Goal: Task Accomplishment & Management: Complete application form

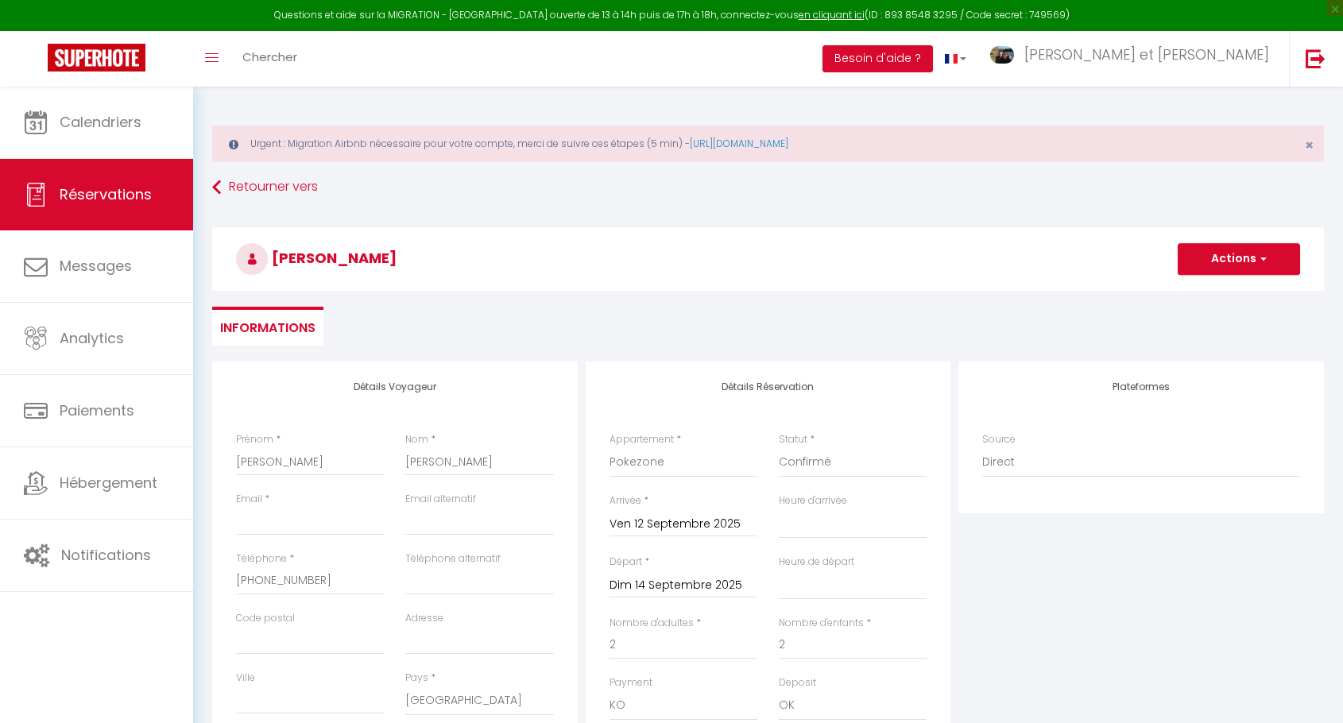
select select "BE"
select select "72391"
select select
select select "10"
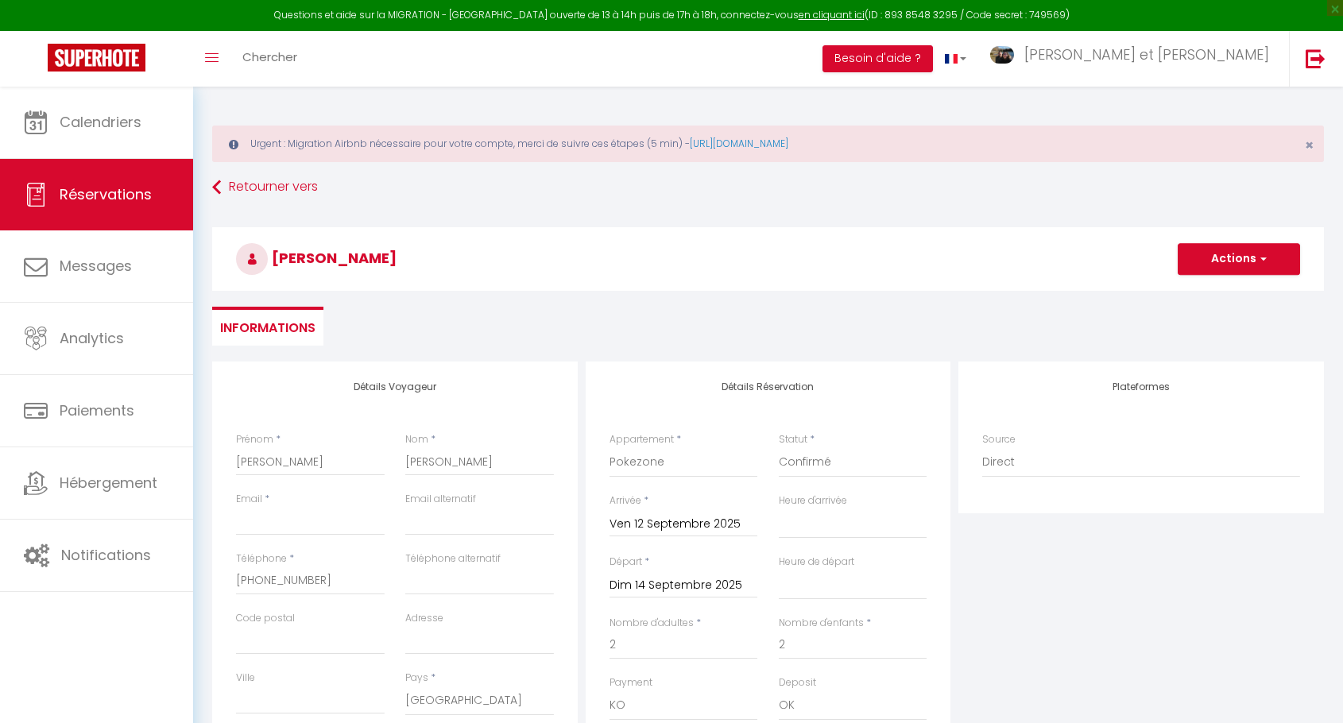
select select "0"
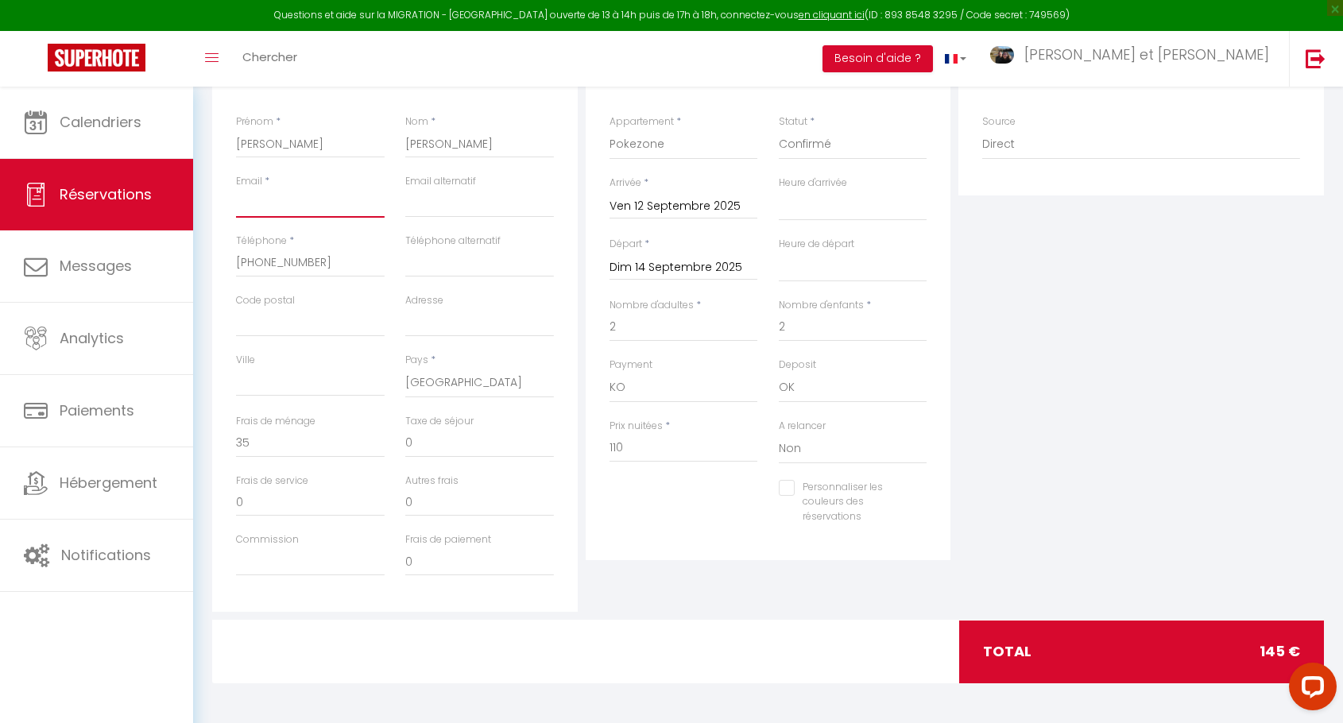
click at [332, 195] on input "Email client" at bounding box center [310, 203] width 149 height 29
type input "j"
select select
checkbox input "false"
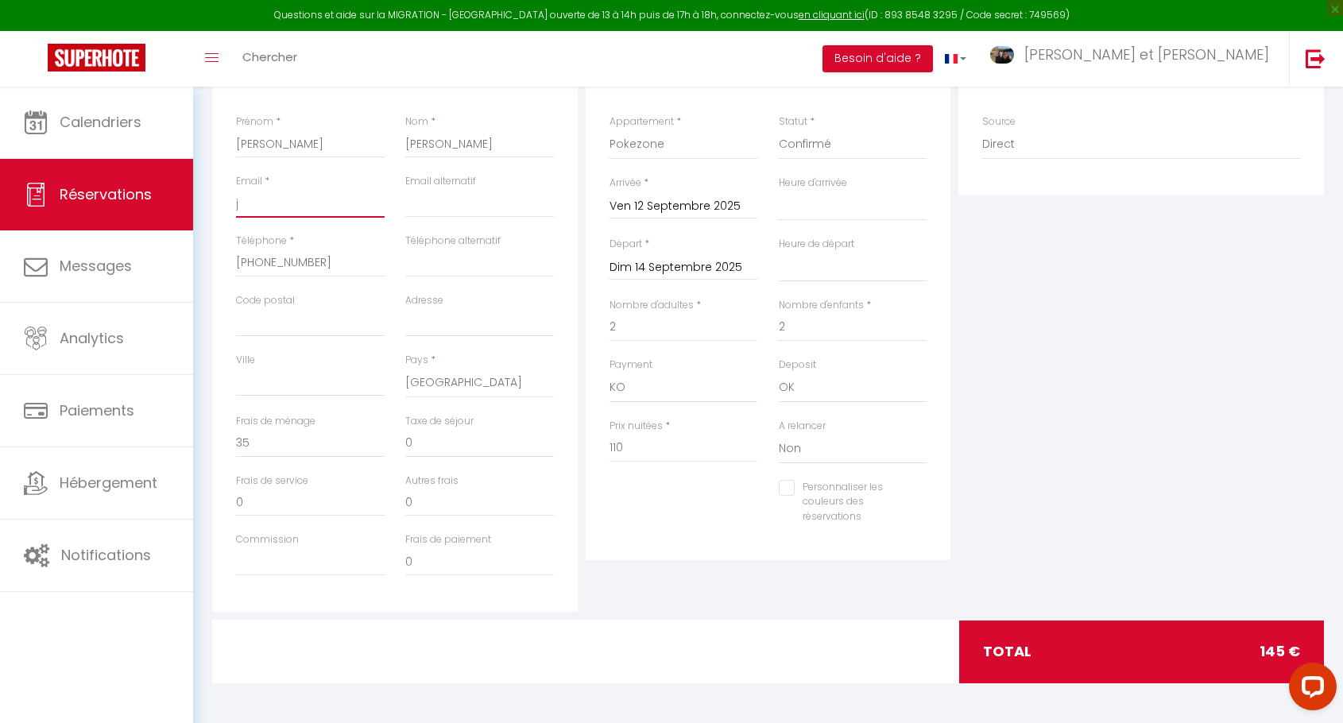
type input "ju"
select select
checkbox input "false"
type input "jud"
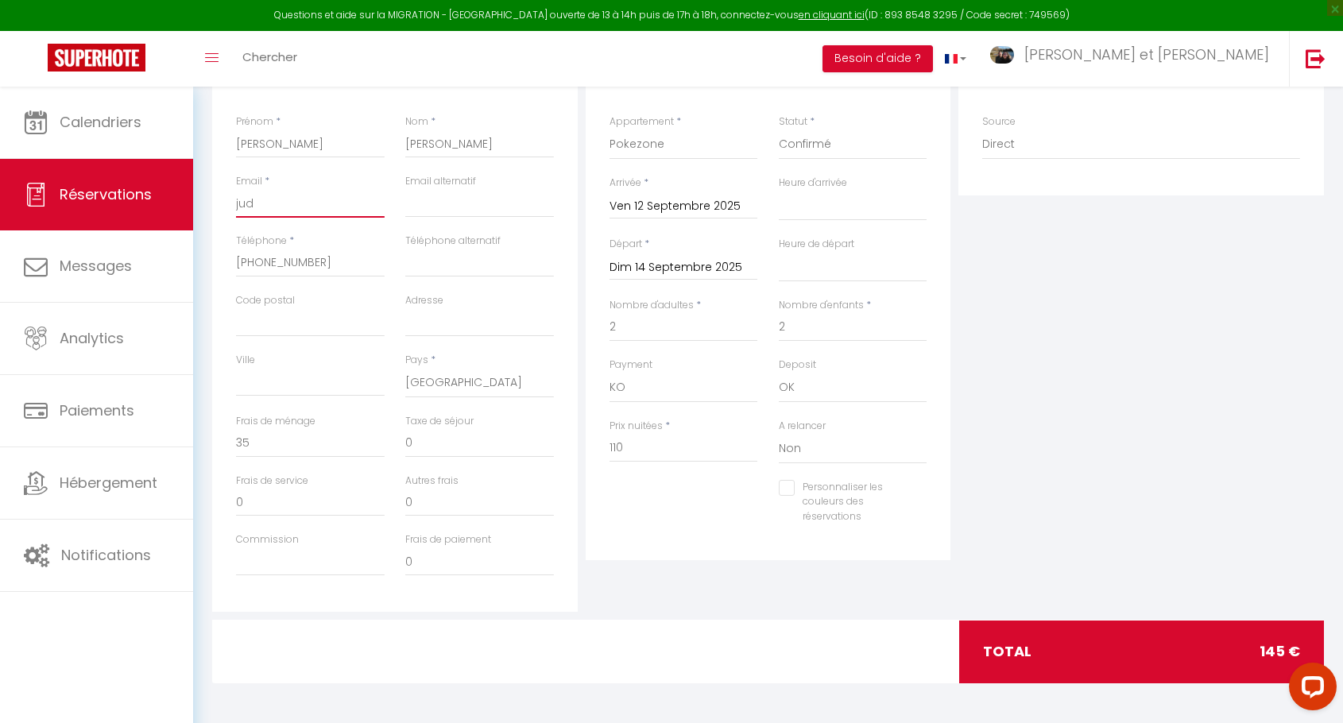
select select
checkbox input "false"
type input "[PERSON_NAME]"
select select
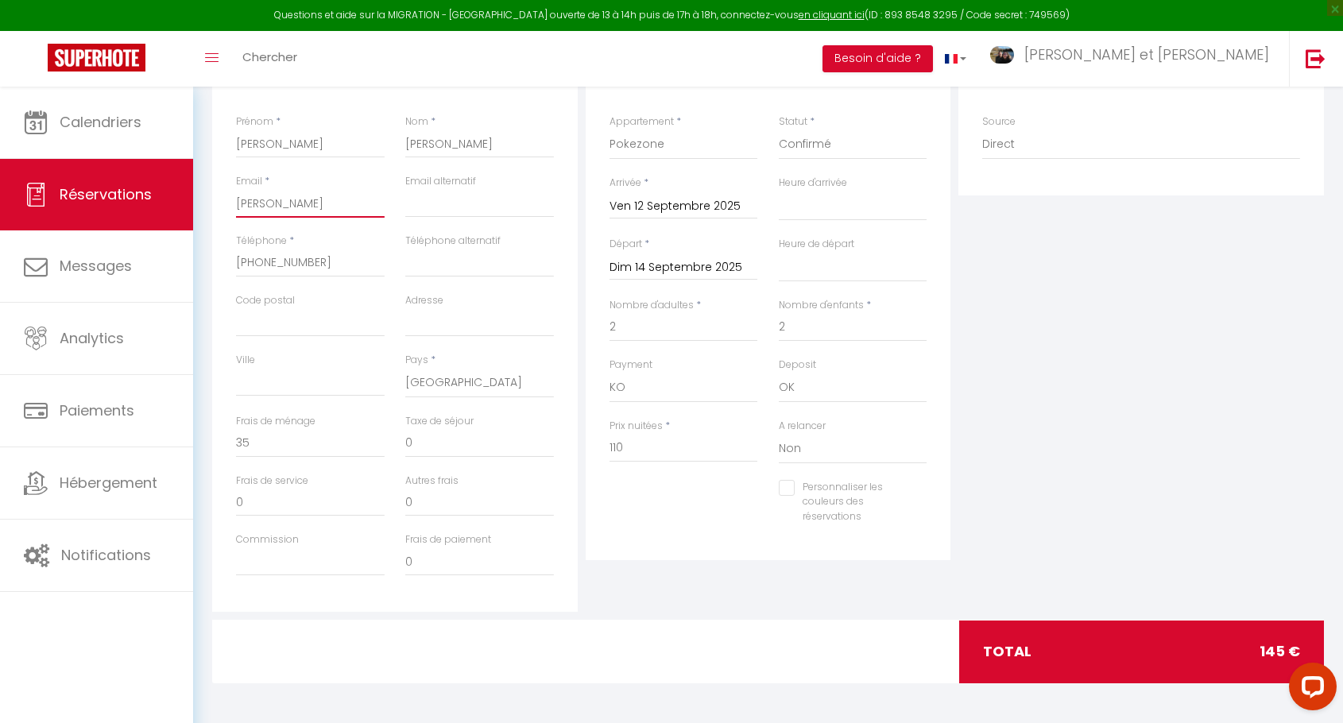
select select
checkbox input "false"
type input "judit"
select select
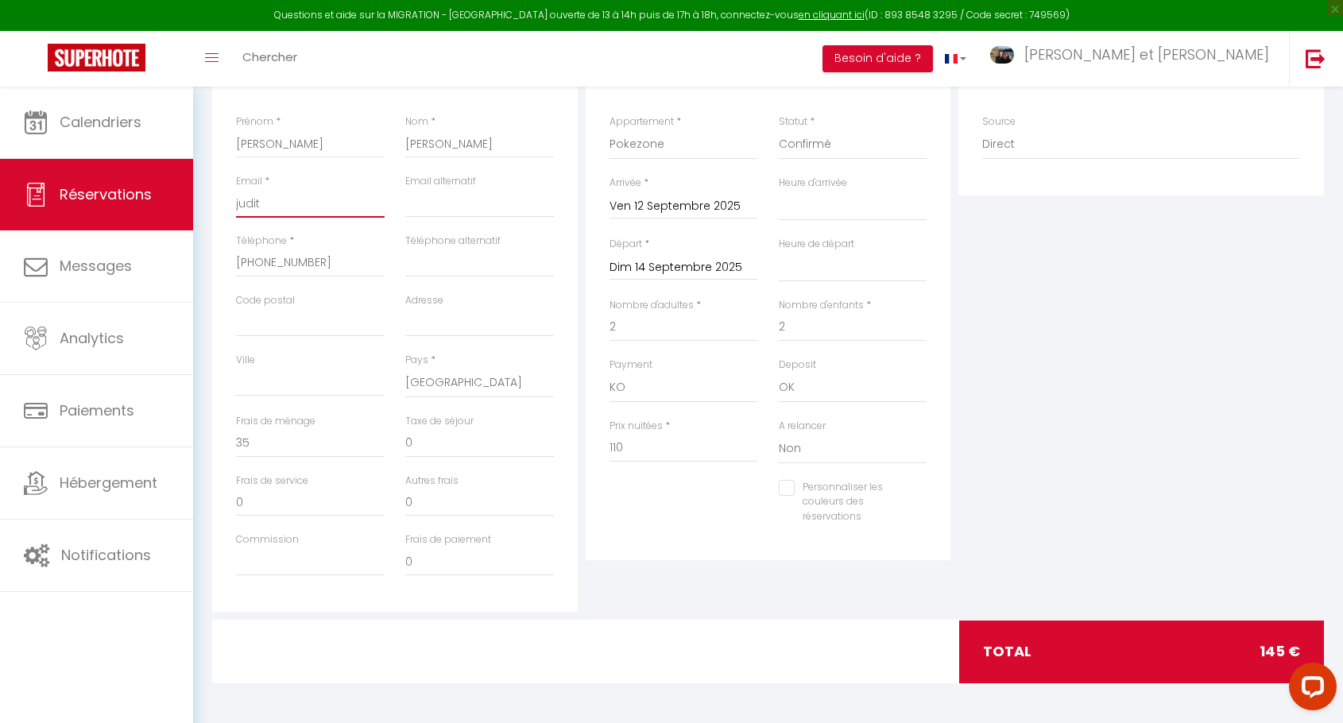
checkbox input "false"
type input "[PERSON_NAME]"
select select
checkbox input "false"
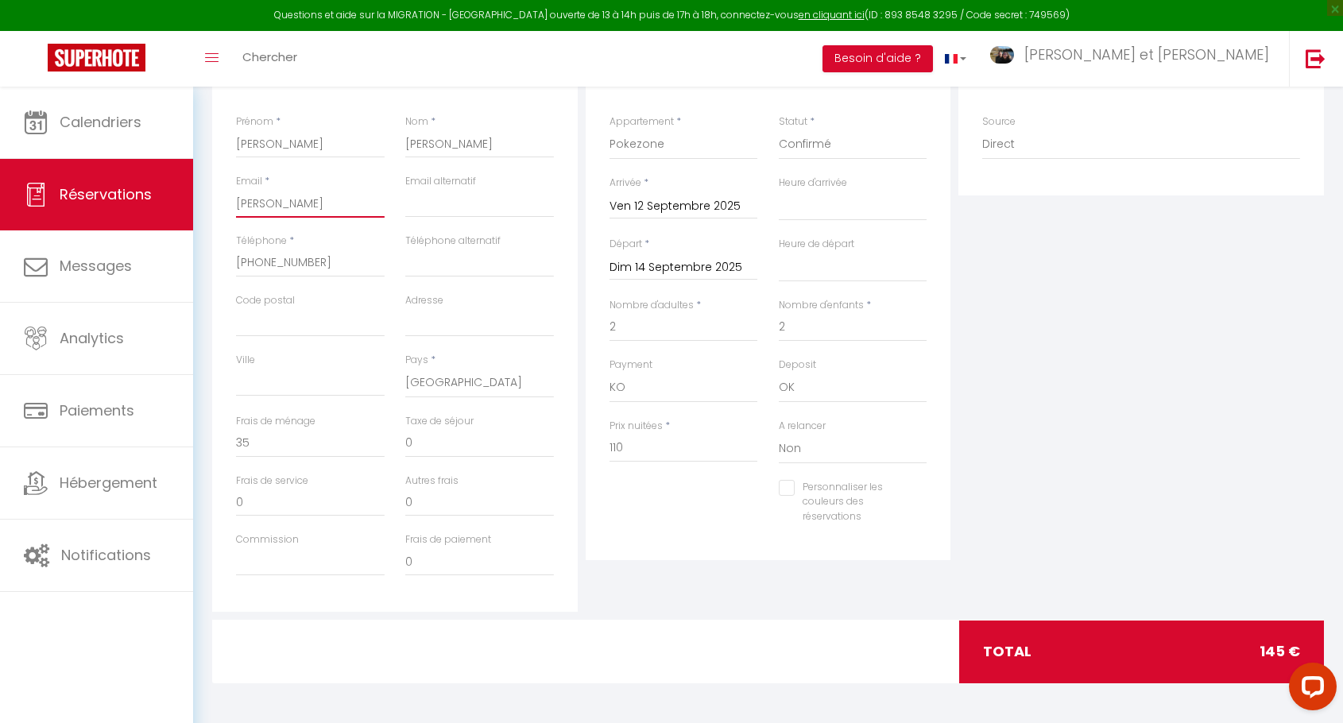
type input "[PERSON_NAME]."
select select
checkbox input "false"
type input "[PERSON_NAME].d"
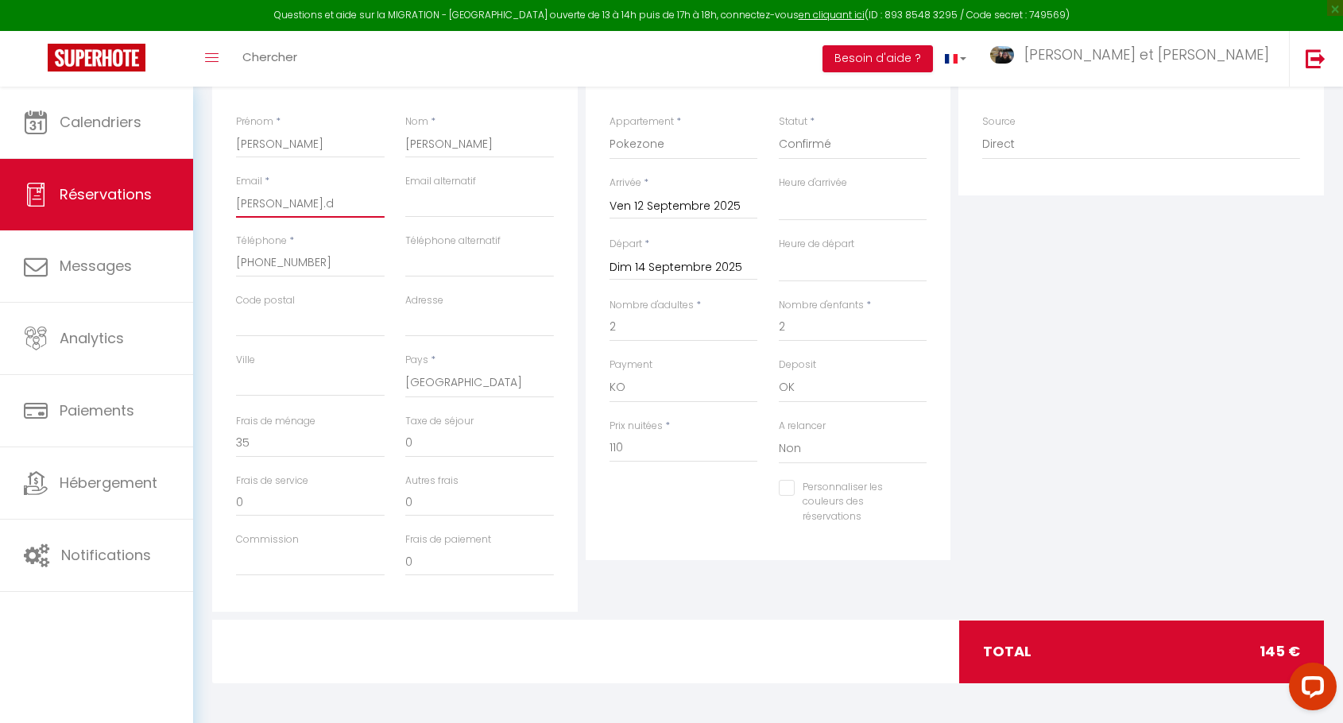
select select
checkbox input "false"
type input "[PERSON_NAME].du"
select select
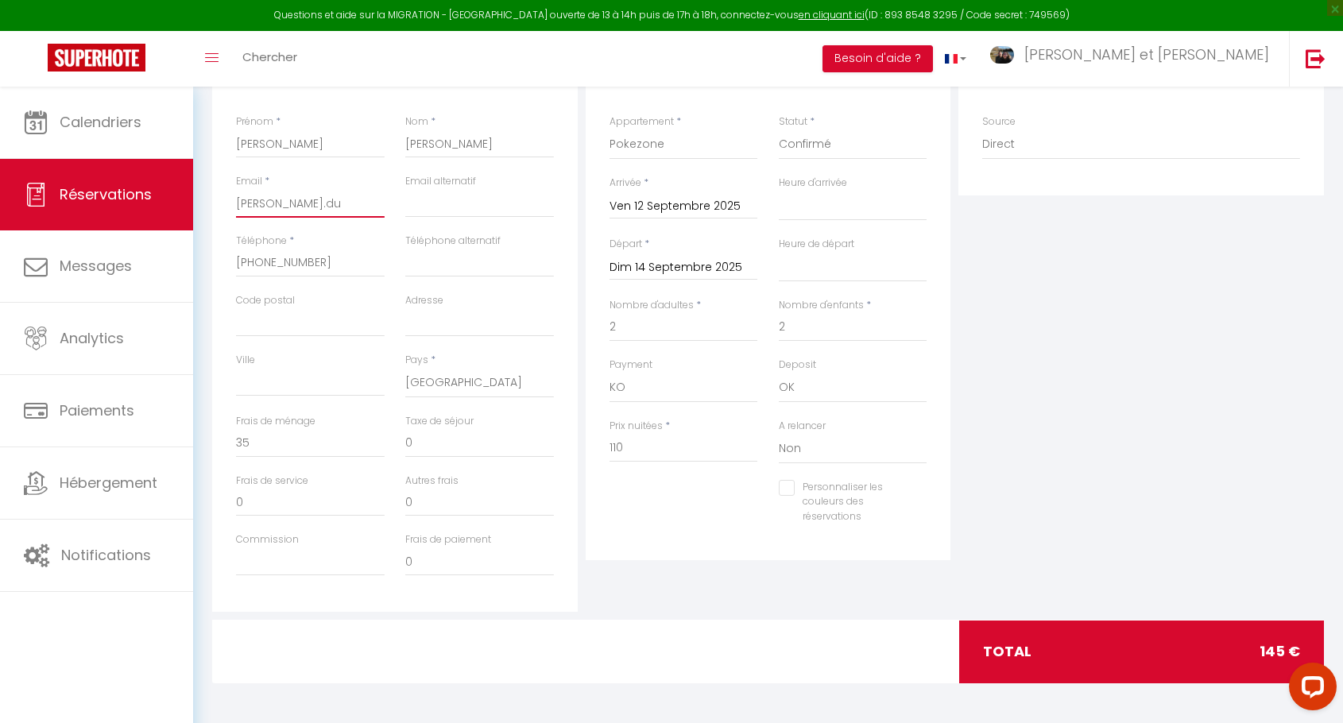
select select
checkbox input "false"
type input "[PERSON_NAME].dur"
select select
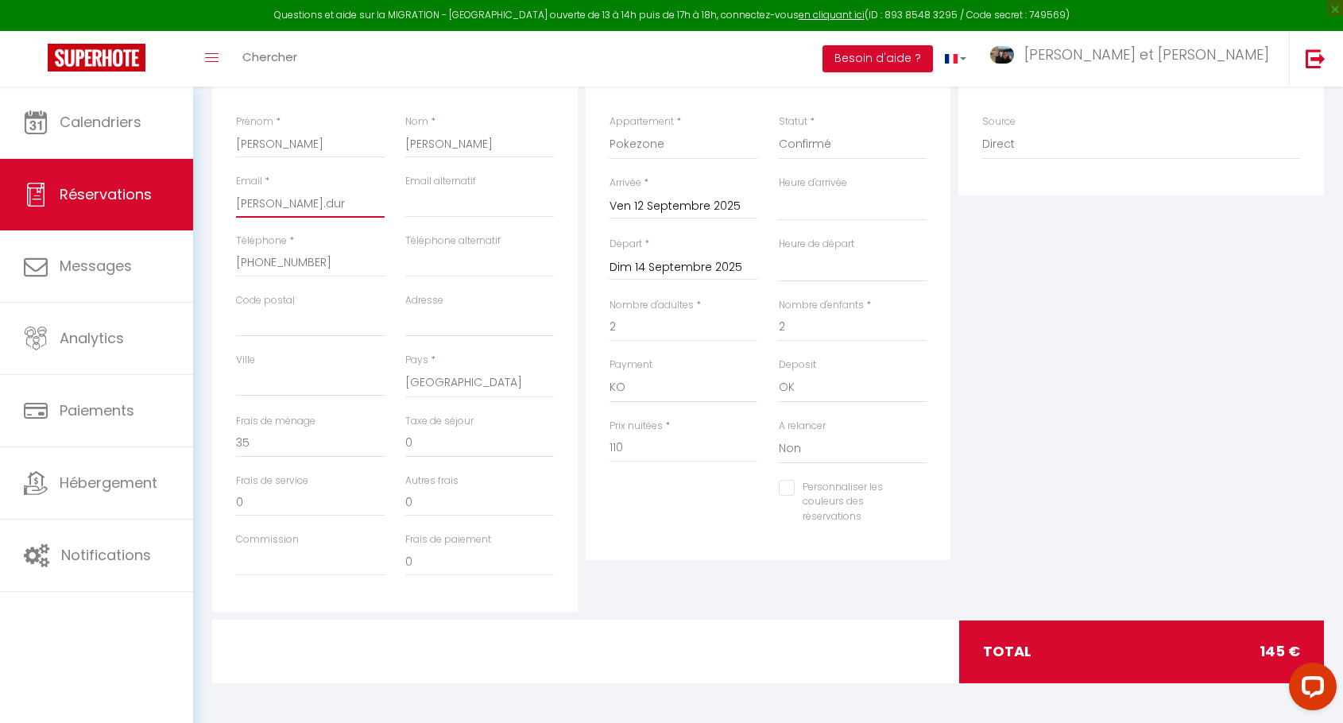
checkbox input "false"
type input "[PERSON_NAME].dura"
select select
checkbox input "false"
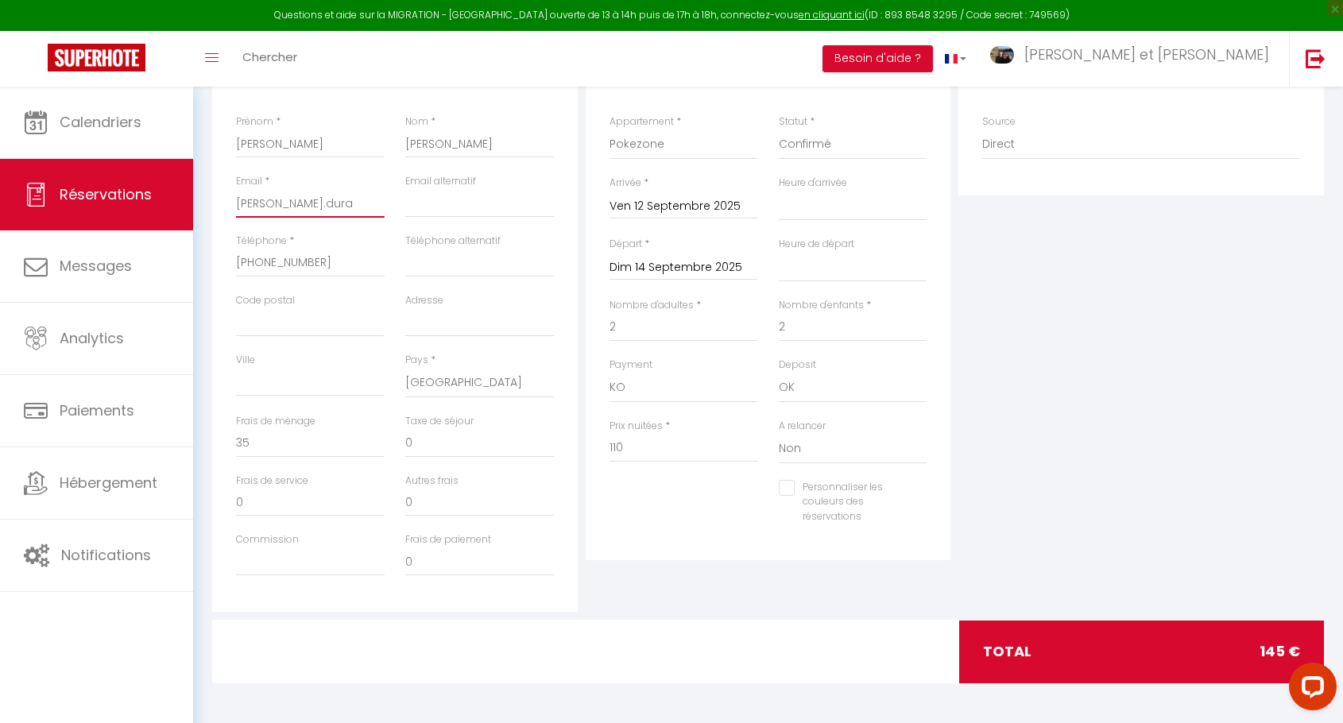
type input "[PERSON_NAME].[PERSON_NAME]"
select select
checkbox input "false"
type input "[PERSON_NAME].[PERSON_NAME]"
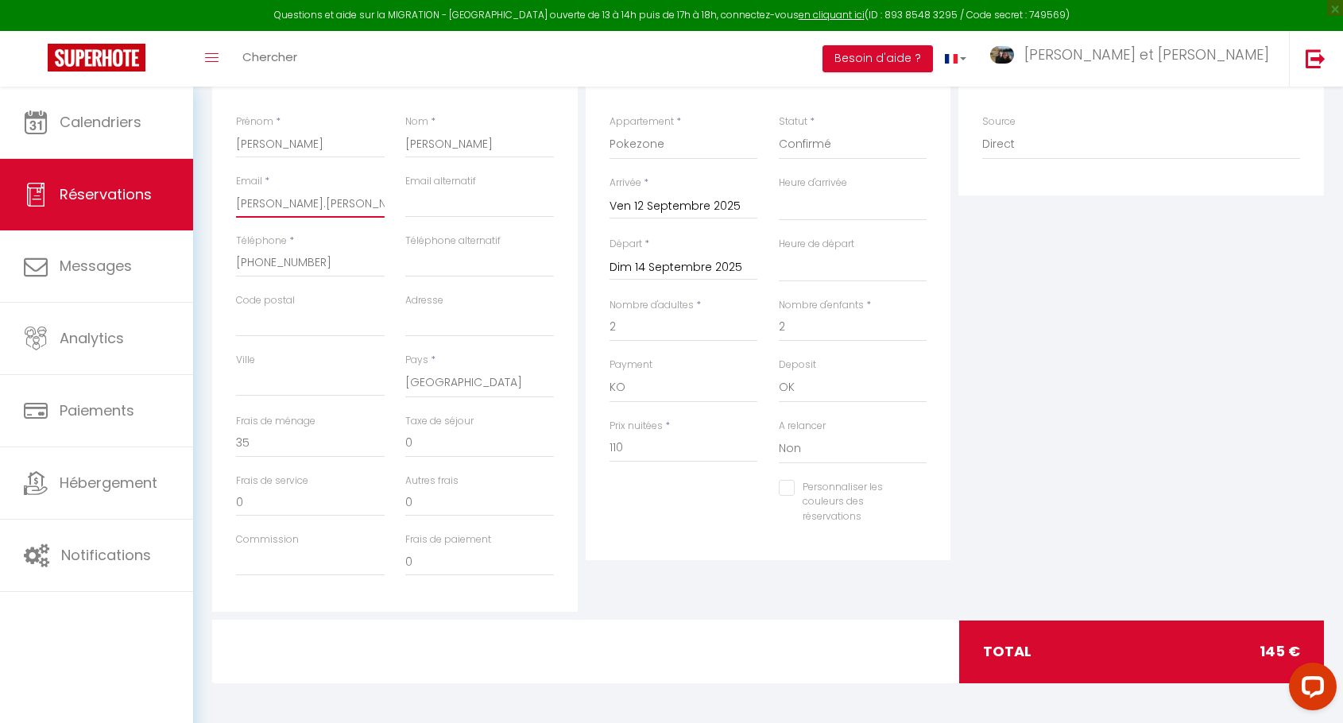
select select
checkbox input "false"
type input "[PERSON_NAME].durant2"
select select
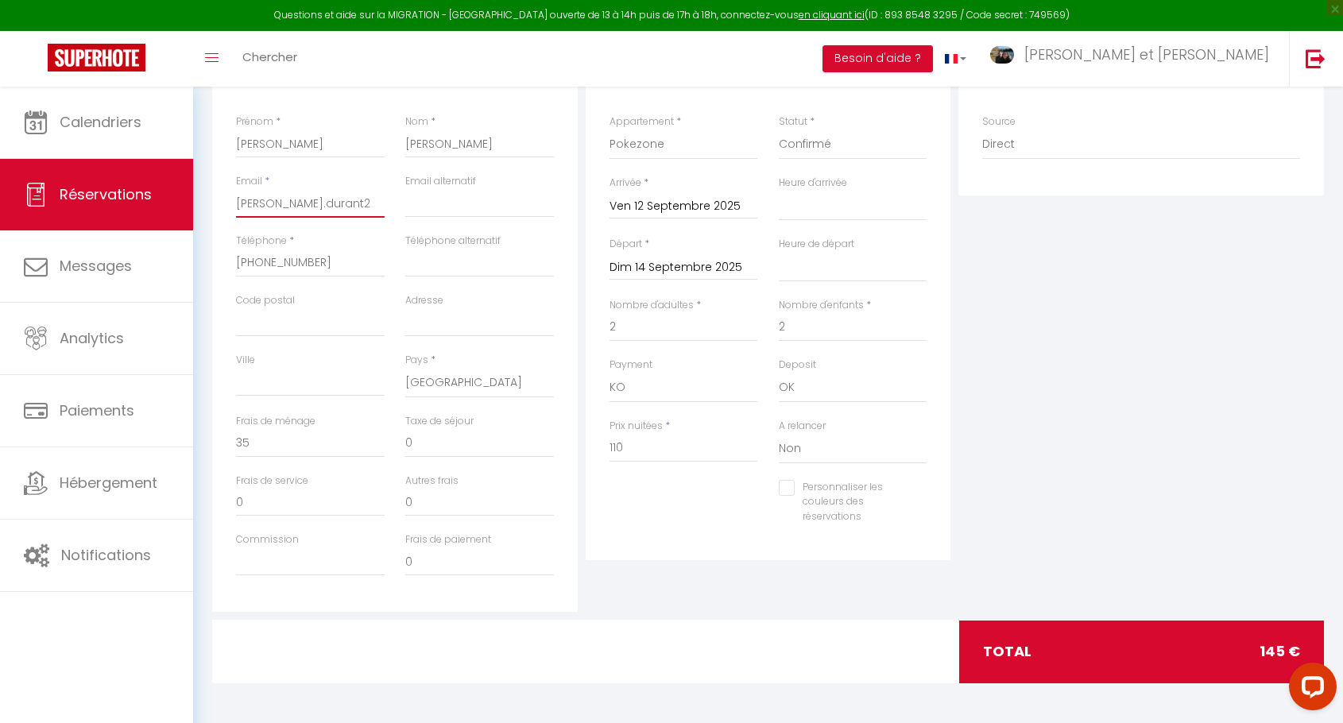
select select
checkbox input "false"
type input "[PERSON_NAME].durant2@"
select select
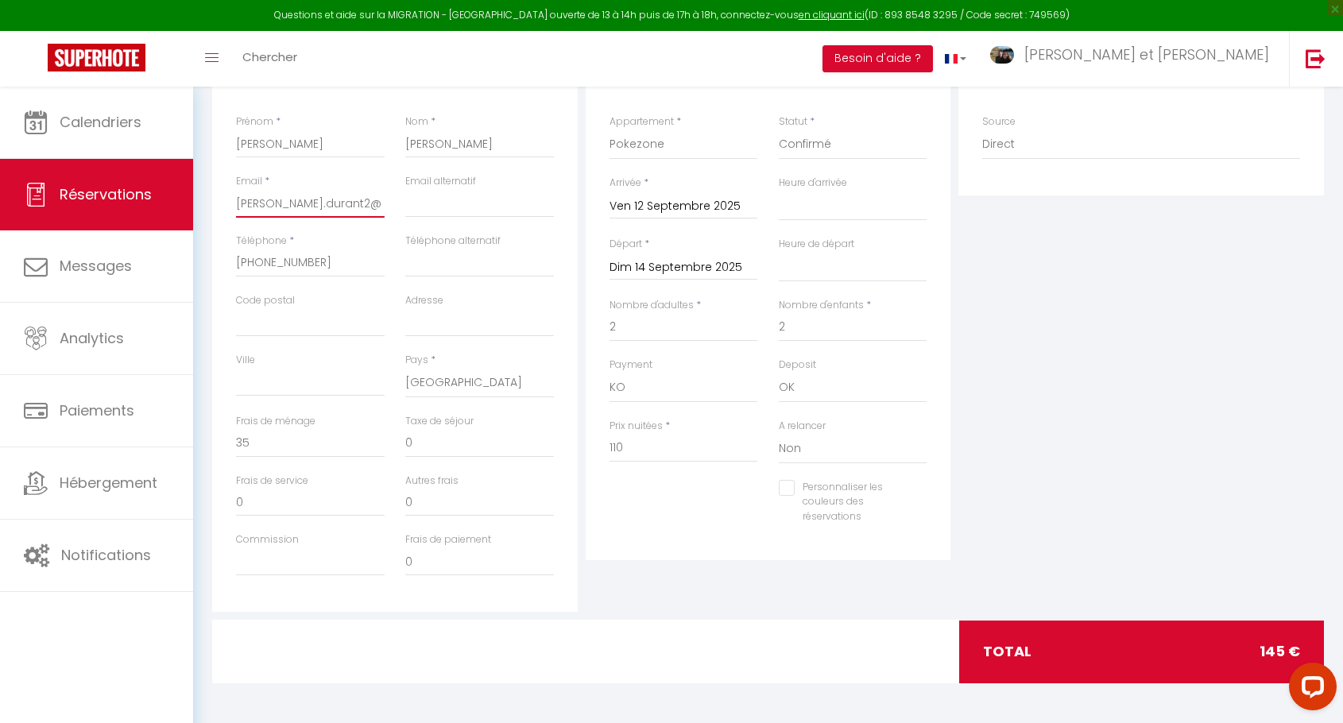
checkbox input "false"
type input "[PERSON_NAME].durant2@g"
select select
checkbox input "false"
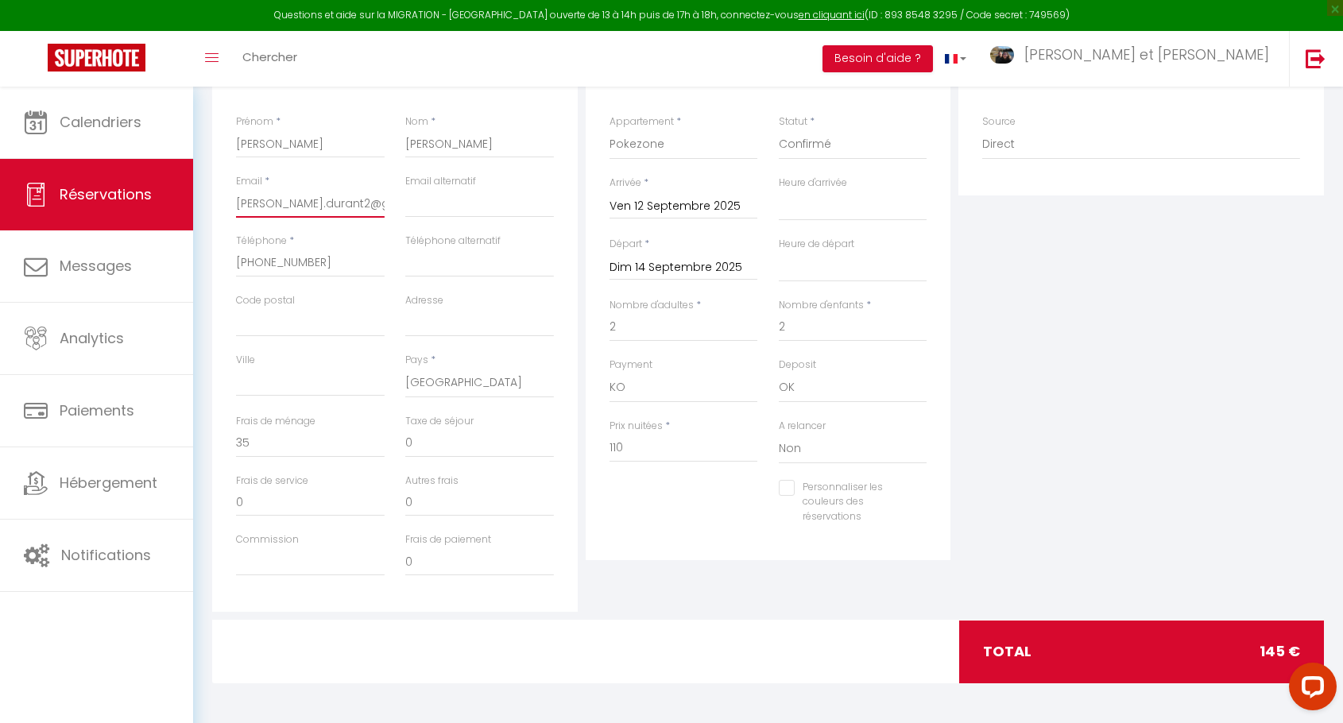
type input "[PERSON_NAME].durant2@gm"
select select
checkbox input "false"
type input "[PERSON_NAME].durant2@gma"
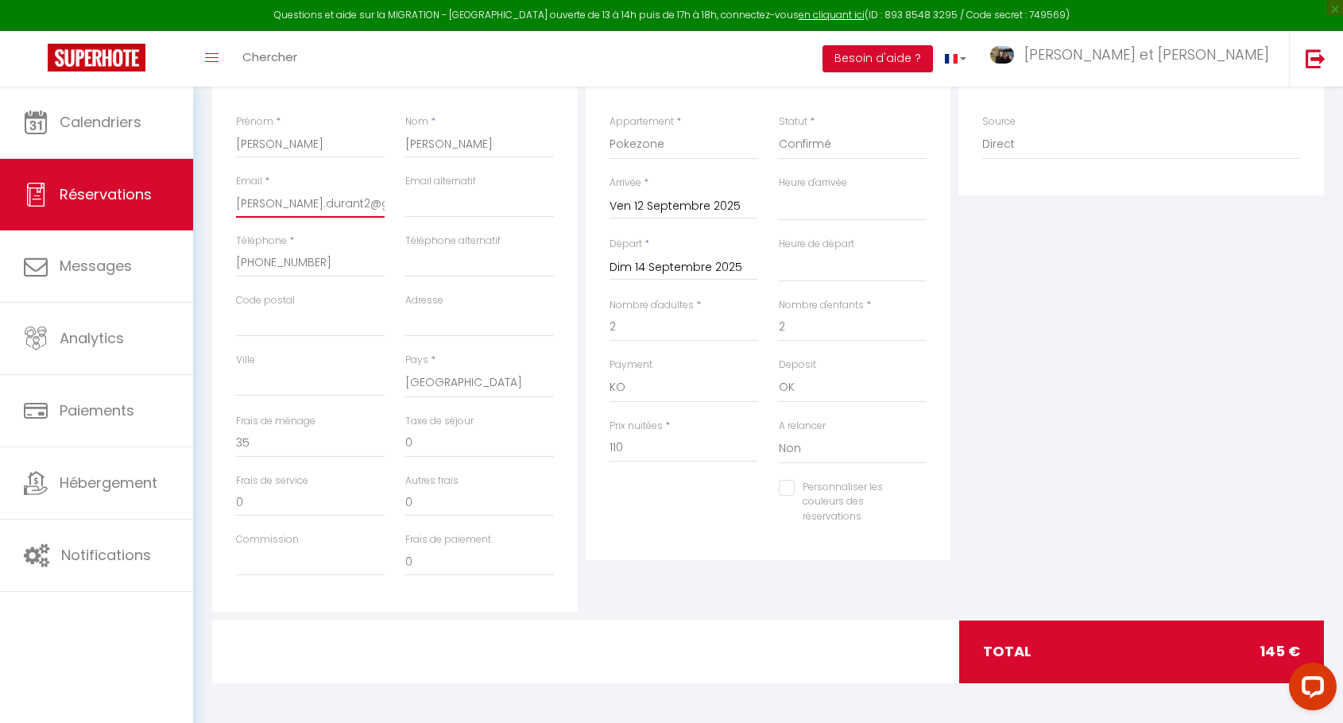
select select
checkbox input "false"
type input "[PERSON_NAME].durant2@gmai"
select select
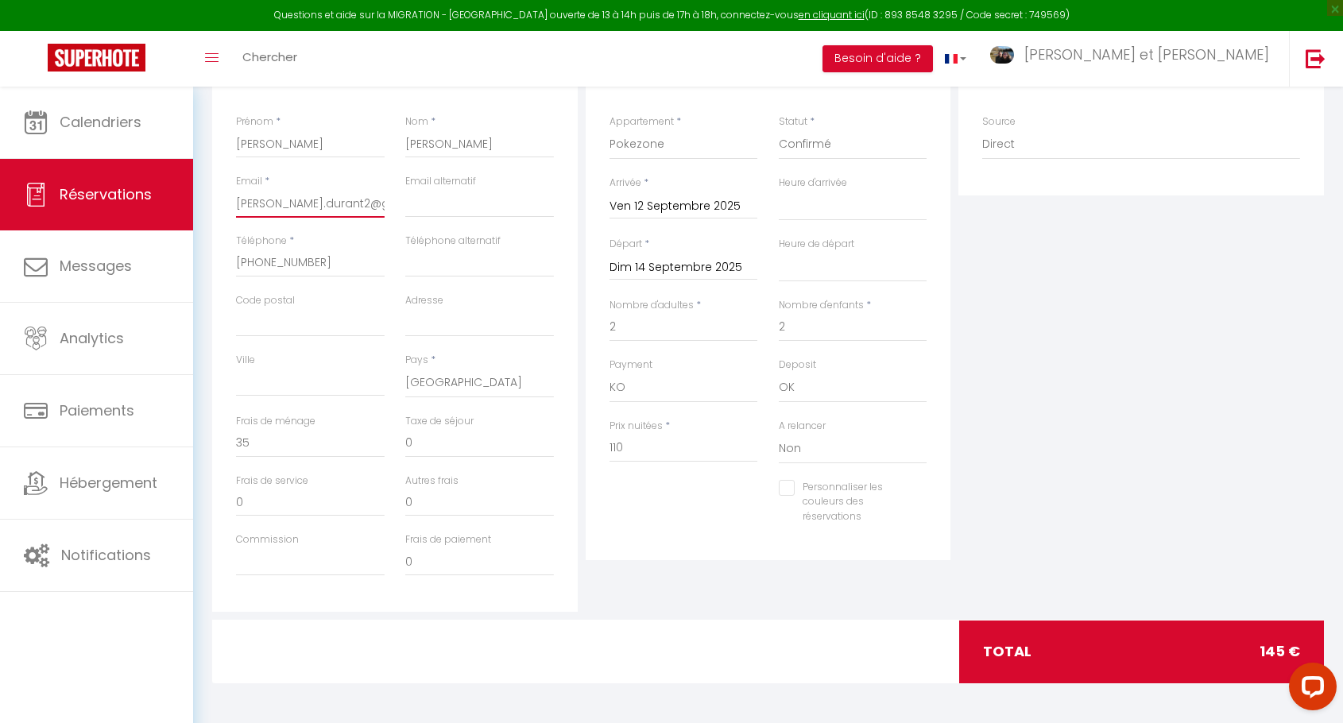
select select
checkbox input "false"
type input "[PERSON_NAME][EMAIL_ADDRESS]"
select select
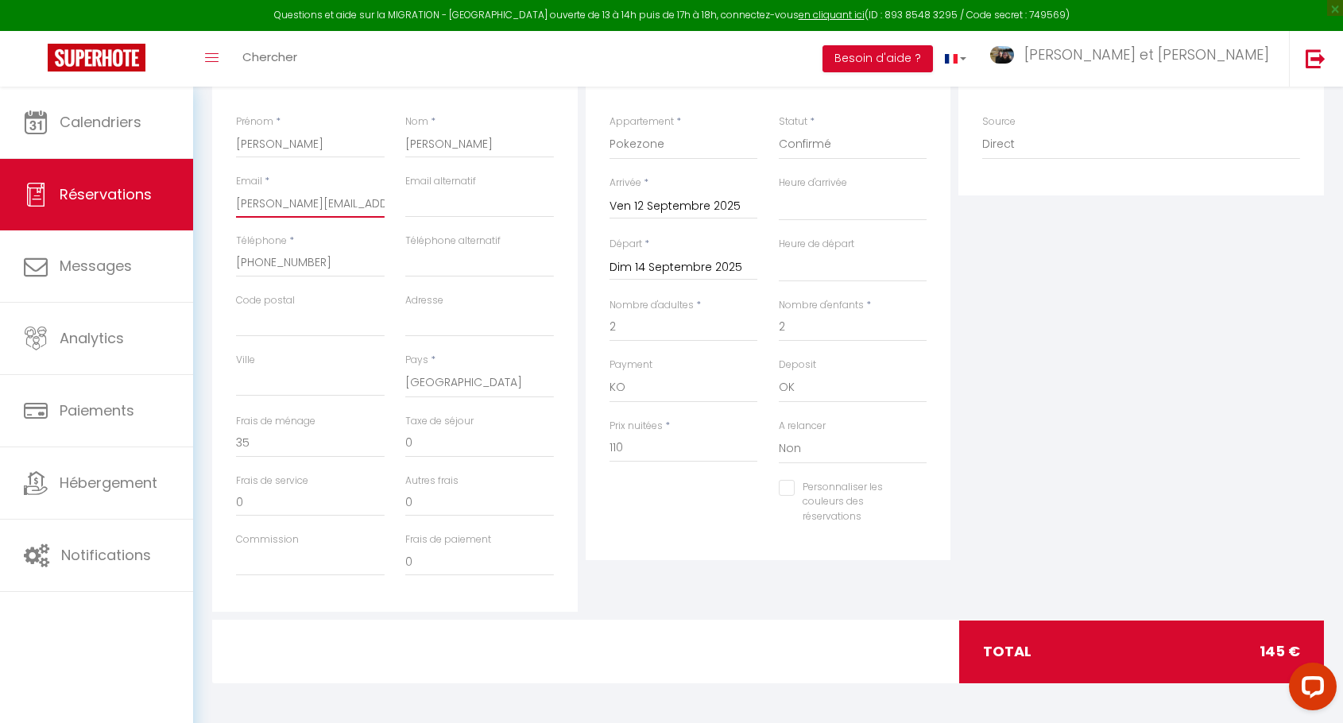
checkbox input "false"
type input "[PERSON_NAME][EMAIL_ADDRESS]."
select select
checkbox input "false"
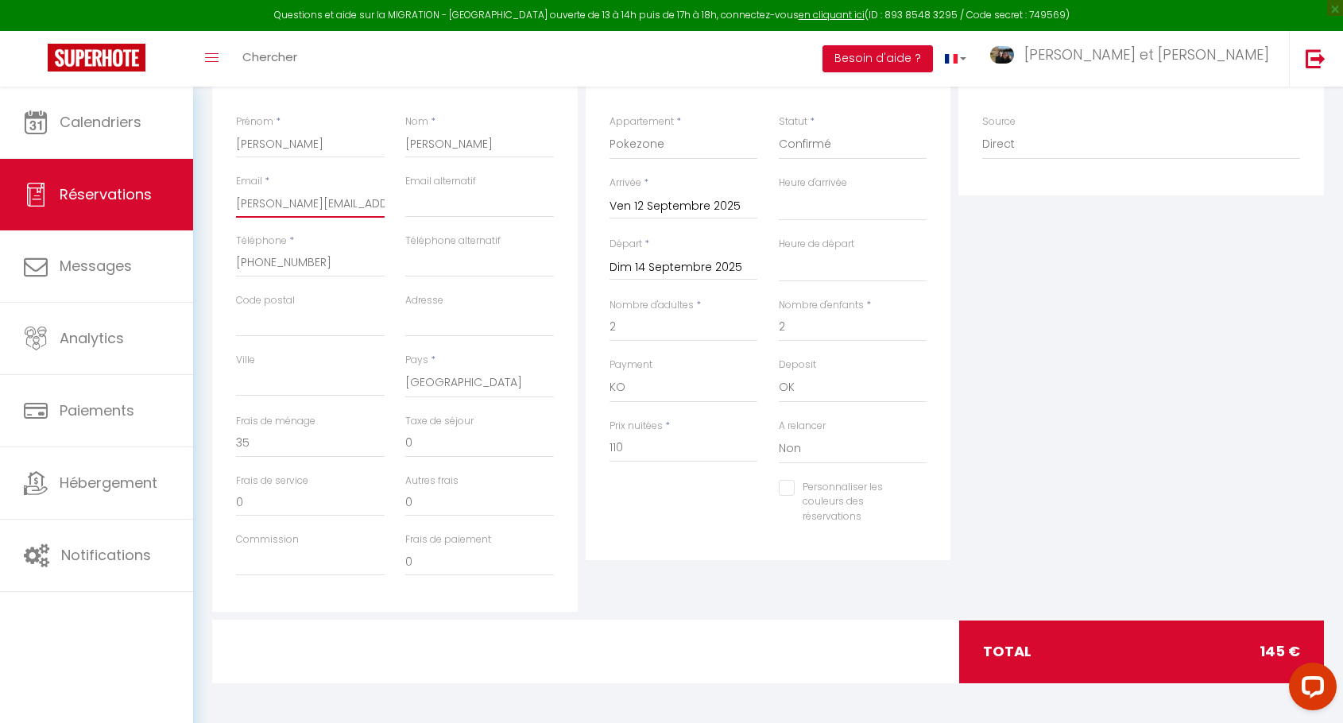
type input "[PERSON_NAME].durant2@gmail.c"
select select
checkbox input "false"
type input "[PERSON_NAME][EMAIL_ADDRESS][DOMAIN_NAME]"
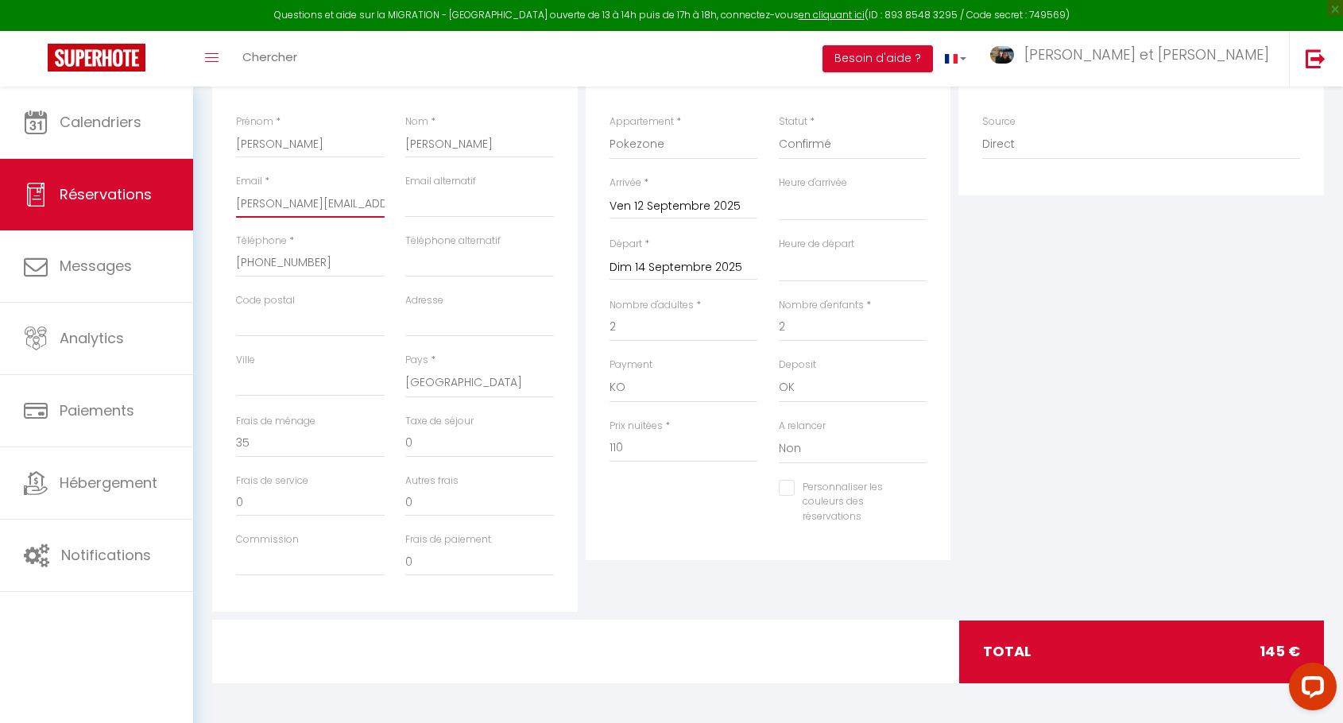
select select
checkbox input "false"
type input "[PERSON_NAME][EMAIL_ADDRESS][DOMAIN_NAME]"
select select
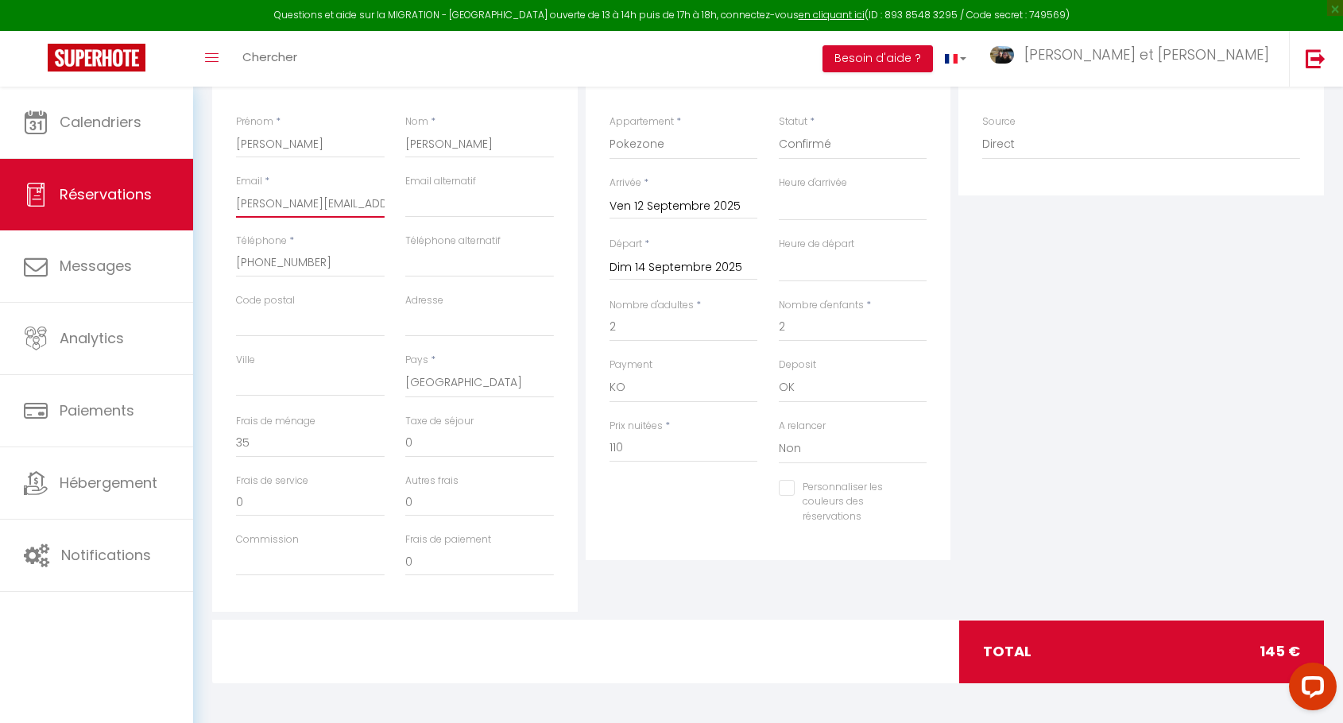
select select
checkbox input "false"
type input "[PERSON_NAME][EMAIL_ADDRESS][DOMAIN_NAME]"
drag, startPoint x: 641, startPoint y: 455, endPoint x: 599, endPoint y: 458, distance: 42.2
click at [599, 458] on div "Prix nuitées * 110" at bounding box center [683, 449] width 169 height 61
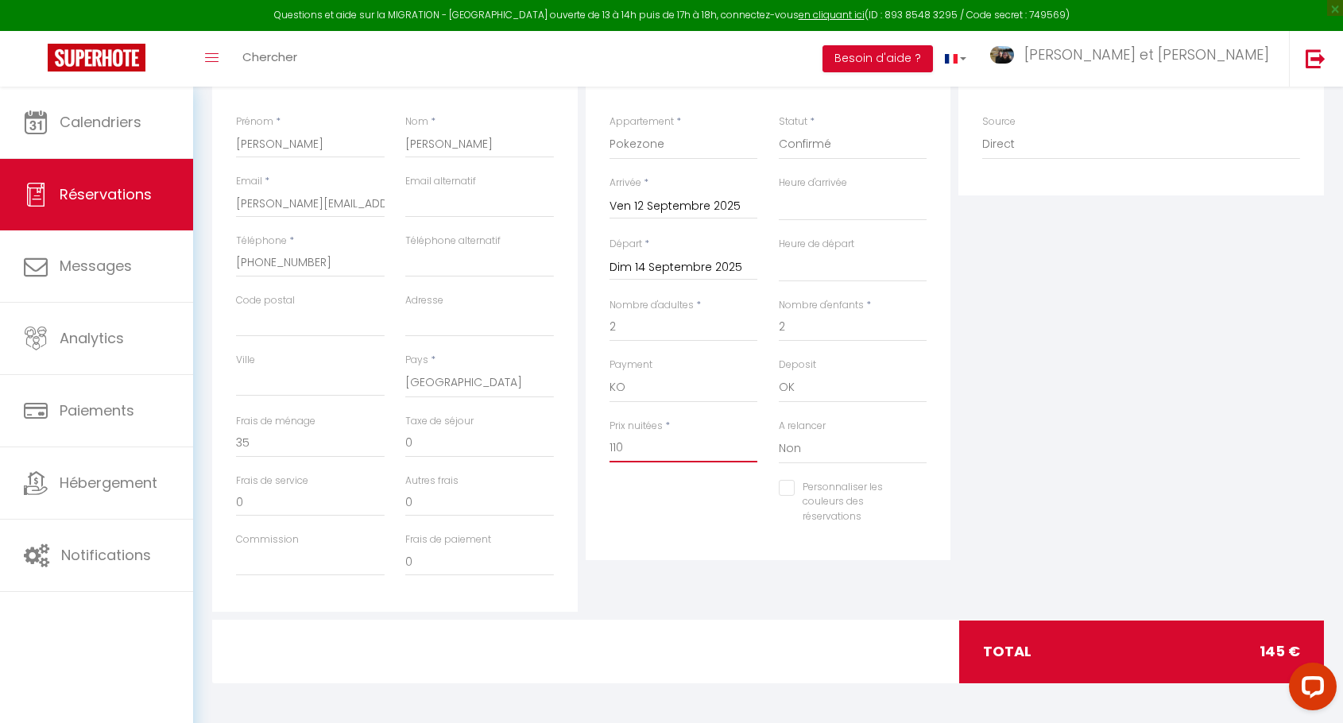
type input "1"
select select
checkbox input "false"
type input "16"
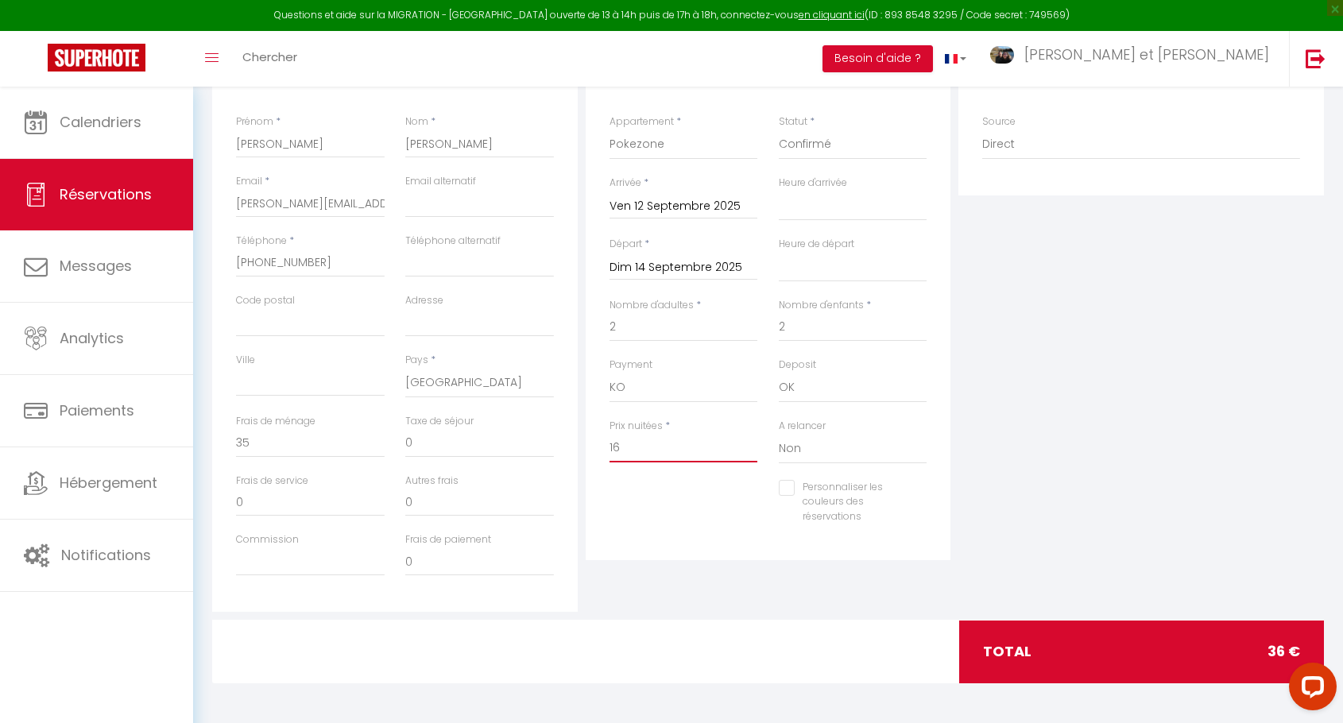
select select
checkbox input "false"
type input "168"
select select
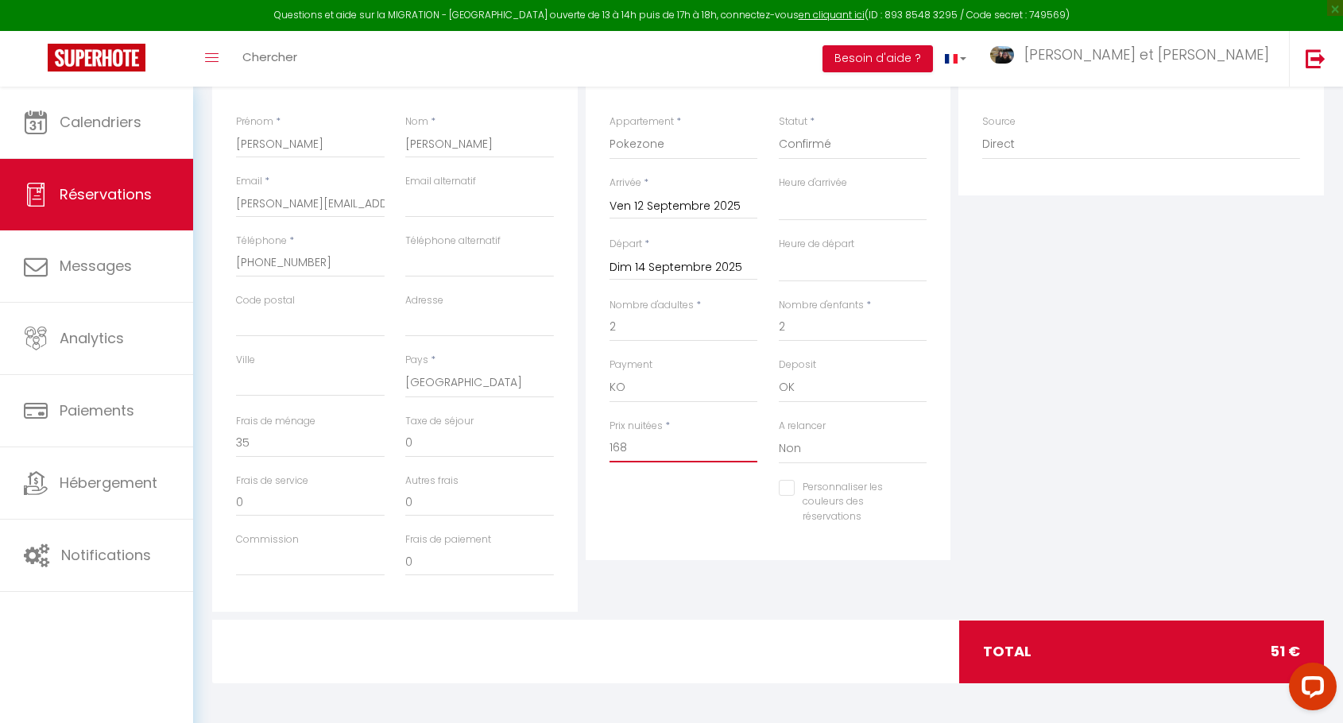
select select
checkbox input "false"
type input "168"
type input "0"
select select
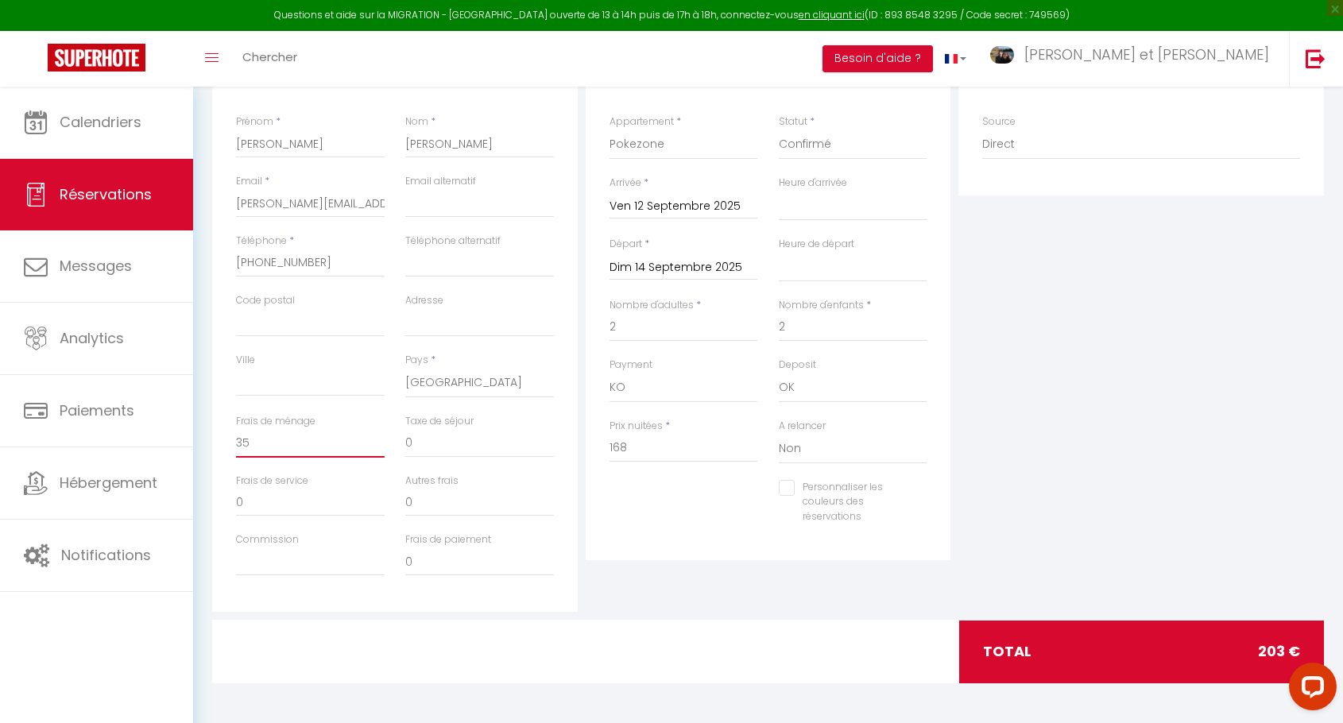
select select
checkbox input "false"
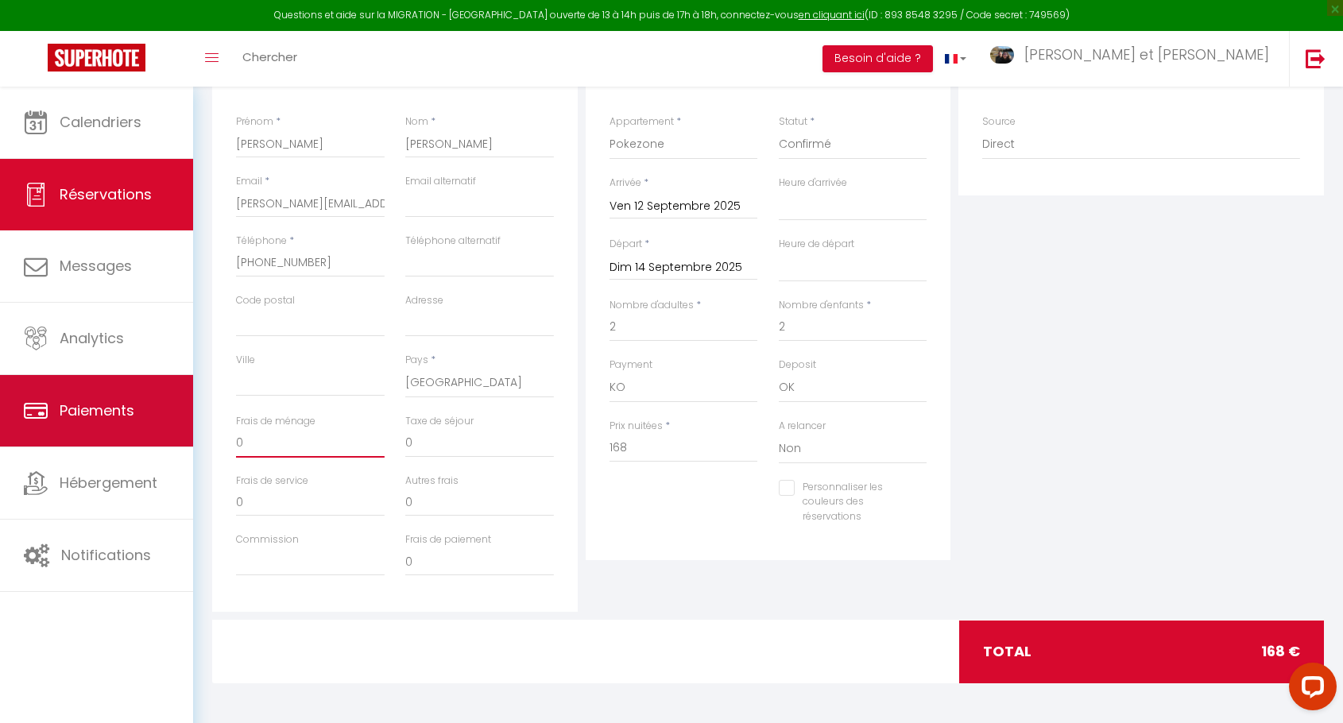
drag, startPoint x: 309, startPoint y: 444, endPoint x: 187, endPoint y: 445, distance: 122.4
click at [187, 445] on div "Questions et aide sur la MIGRATION - [GEOGRAPHIC_DATA] ouverte de 13 à 14h puis…" at bounding box center [671, 246] width 1343 height 954
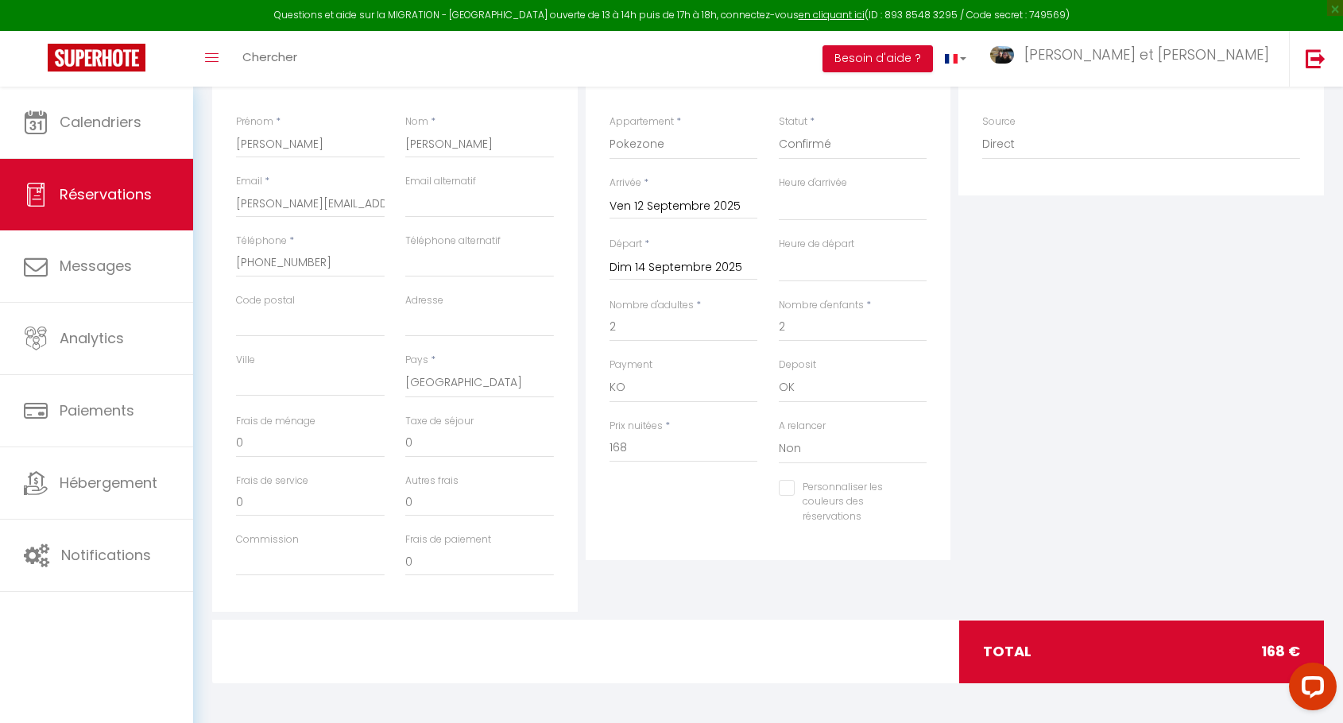
click at [610, 505] on div at bounding box center [683, 504] width 169 height 1
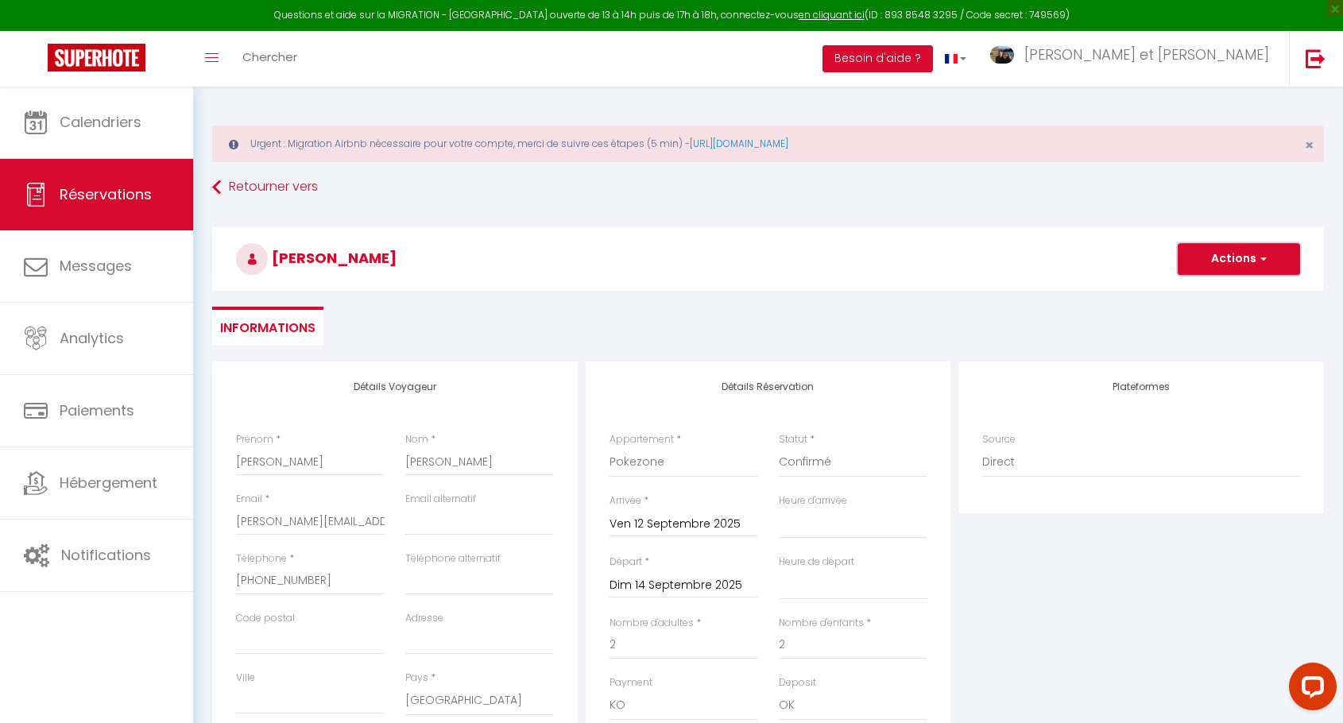
click at [1253, 262] on button "Actions" at bounding box center [1239, 259] width 122 height 32
click at [1233, 298] on link "Enregistrer" at bounding box center [1223, 294] width 126 height 21
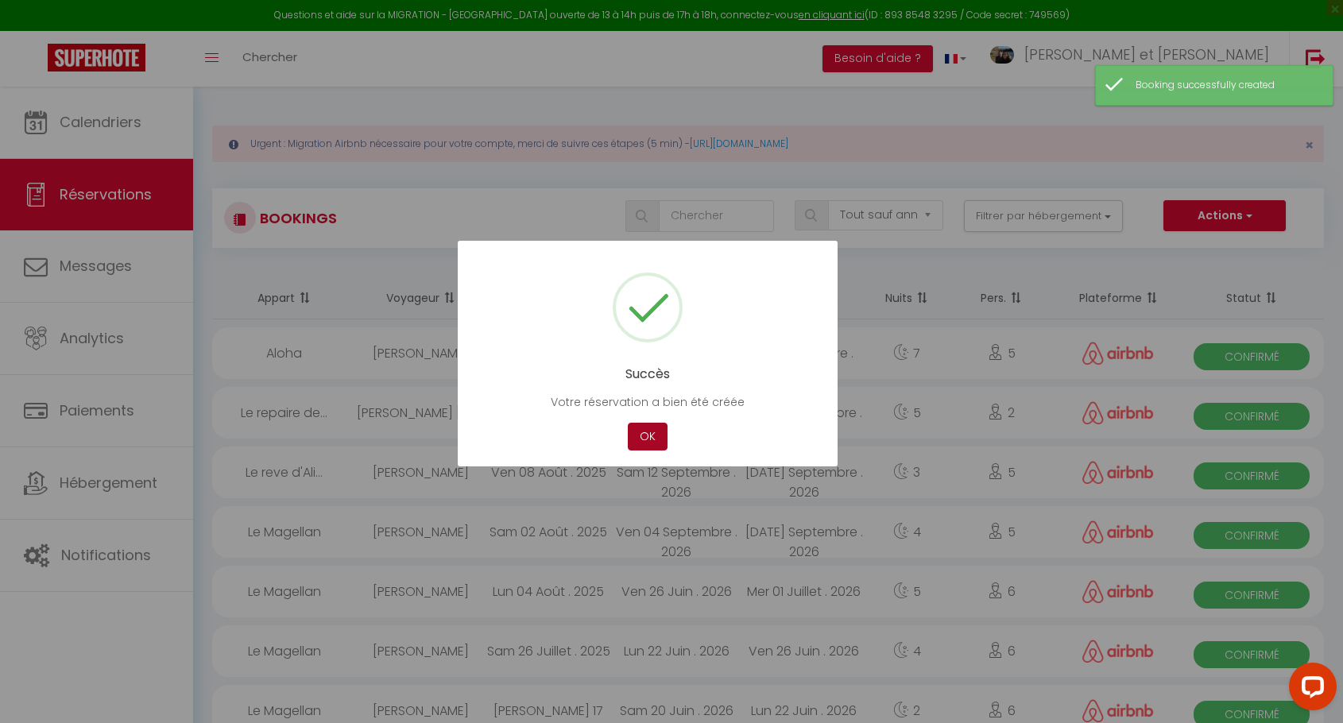
click at [642, 437] on button "OK" at bounding box center [648, 437] width 40 height 28
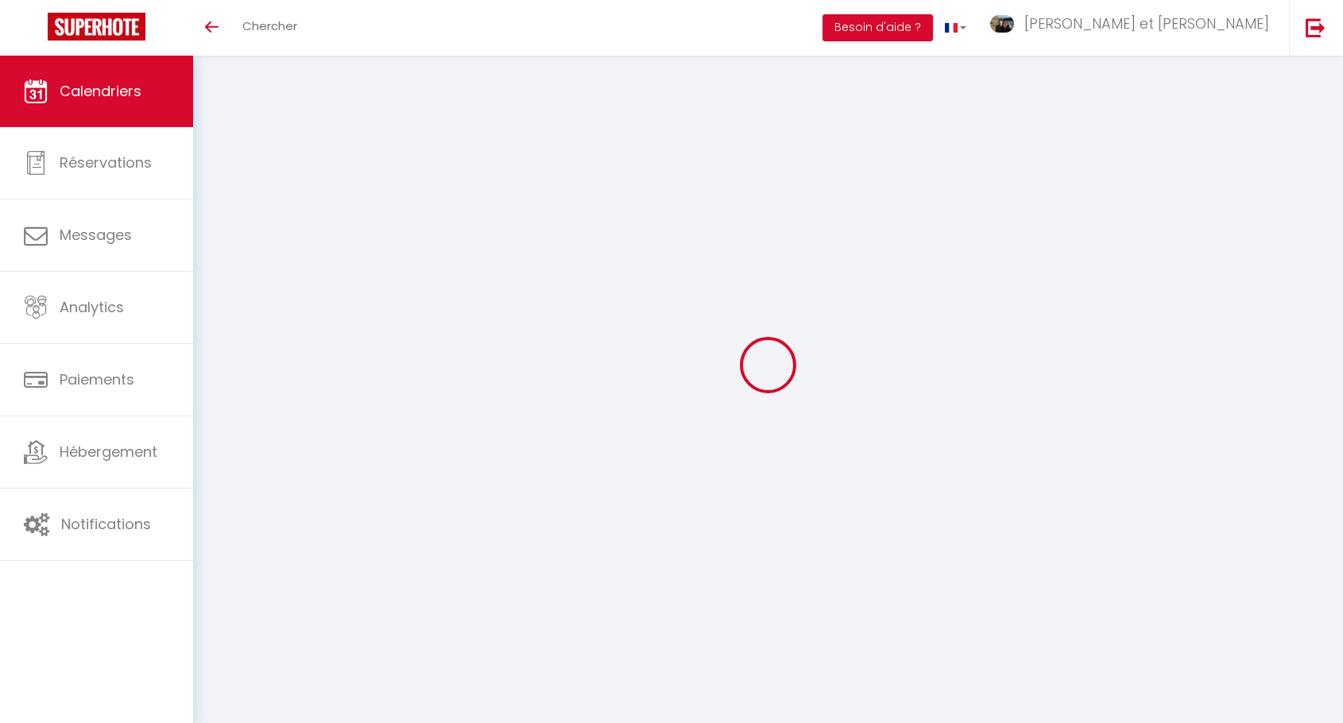
select select
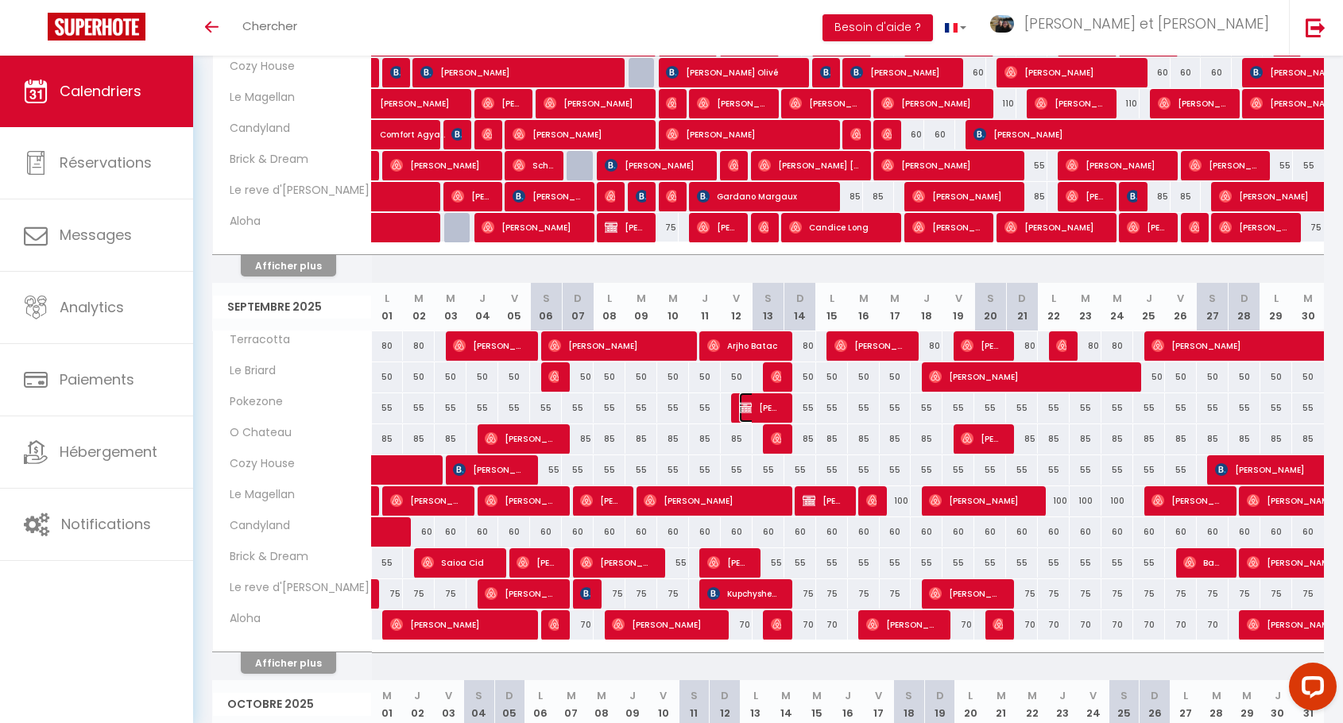
click at [774, 410] on span "[PERSON_NAME]" at bounding box center [759, 408] width 41 height 30
select select "OK"
select select "0"
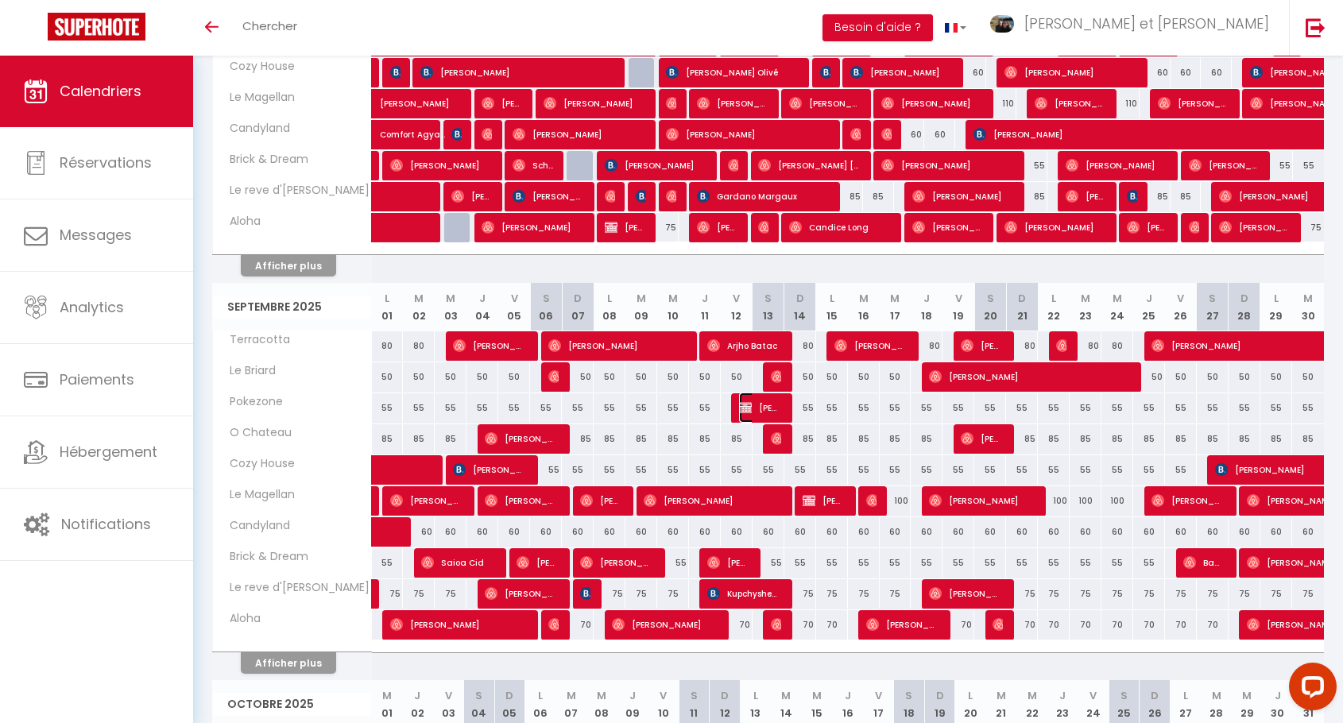
select select "0"
select select
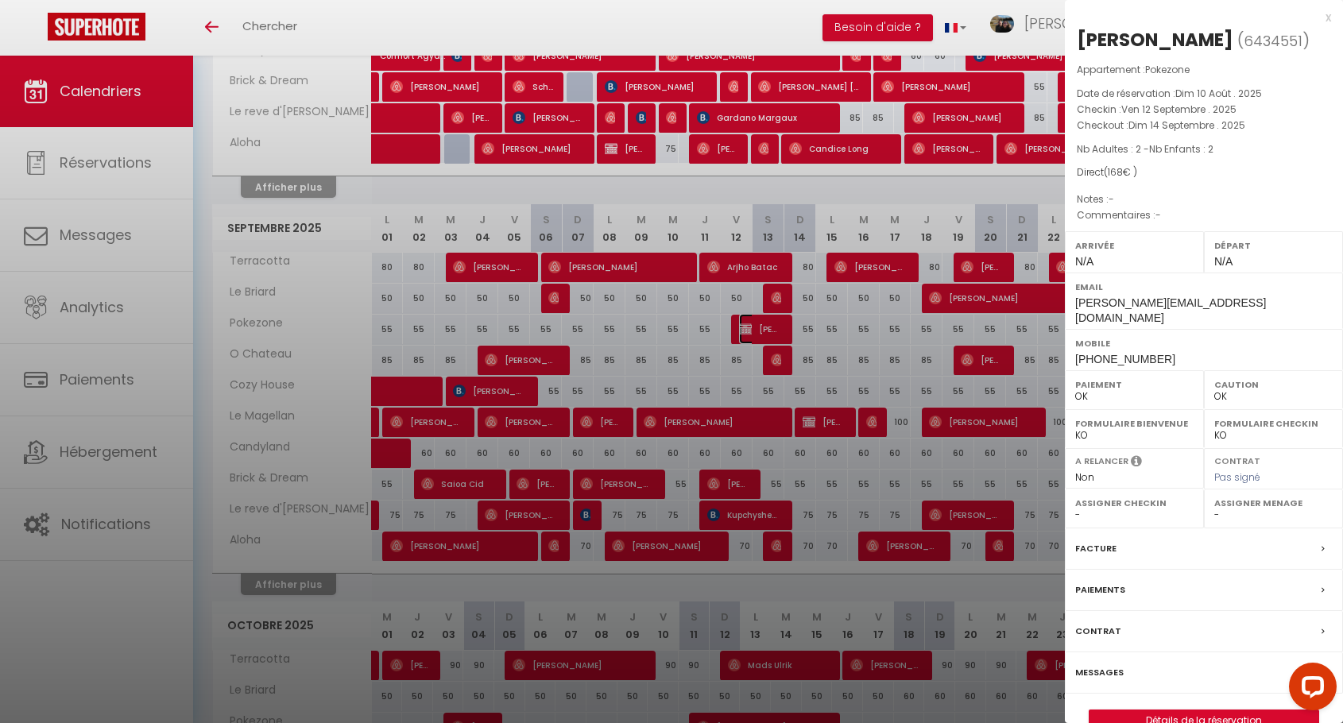
scroll to position [556, 0]
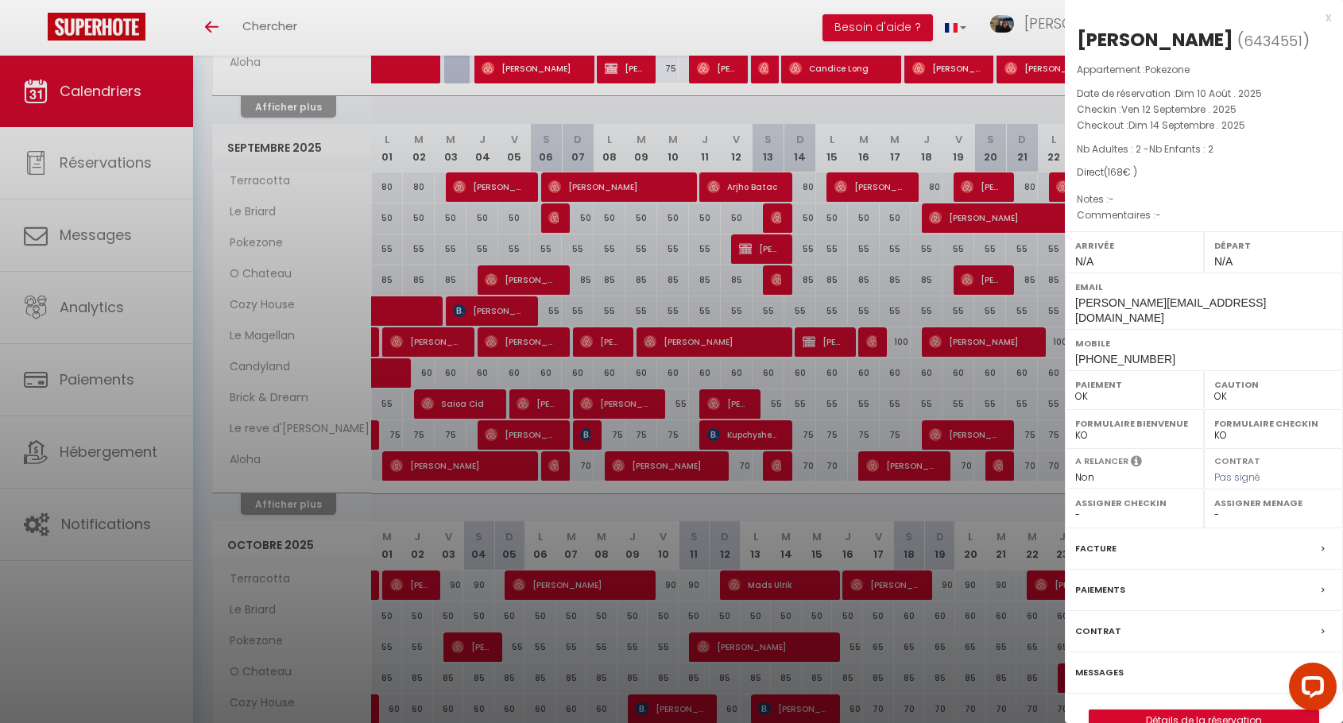
click at [1277, 699] on div at bounding box center [1309, 689] width 67 height 67
click at [1245, 710] on link "Détails de la réservation" at bounding box center [1204, 720] width 229 height 21
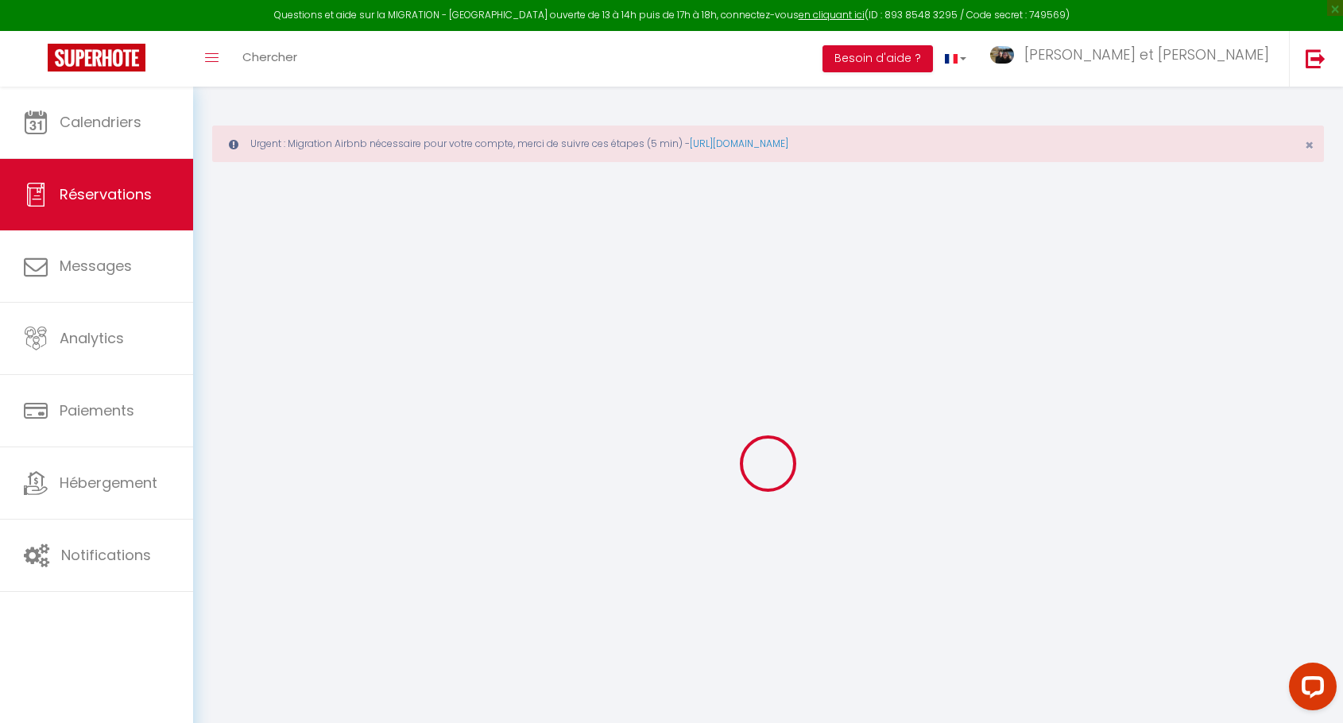
type input "[PERSON_NAME]"
type input "[PERSON_NAME][EMAIL_ADDRESS][DOMAIN_NAME]"
type input "[PHONE_NUMBER]"
select select "BE"
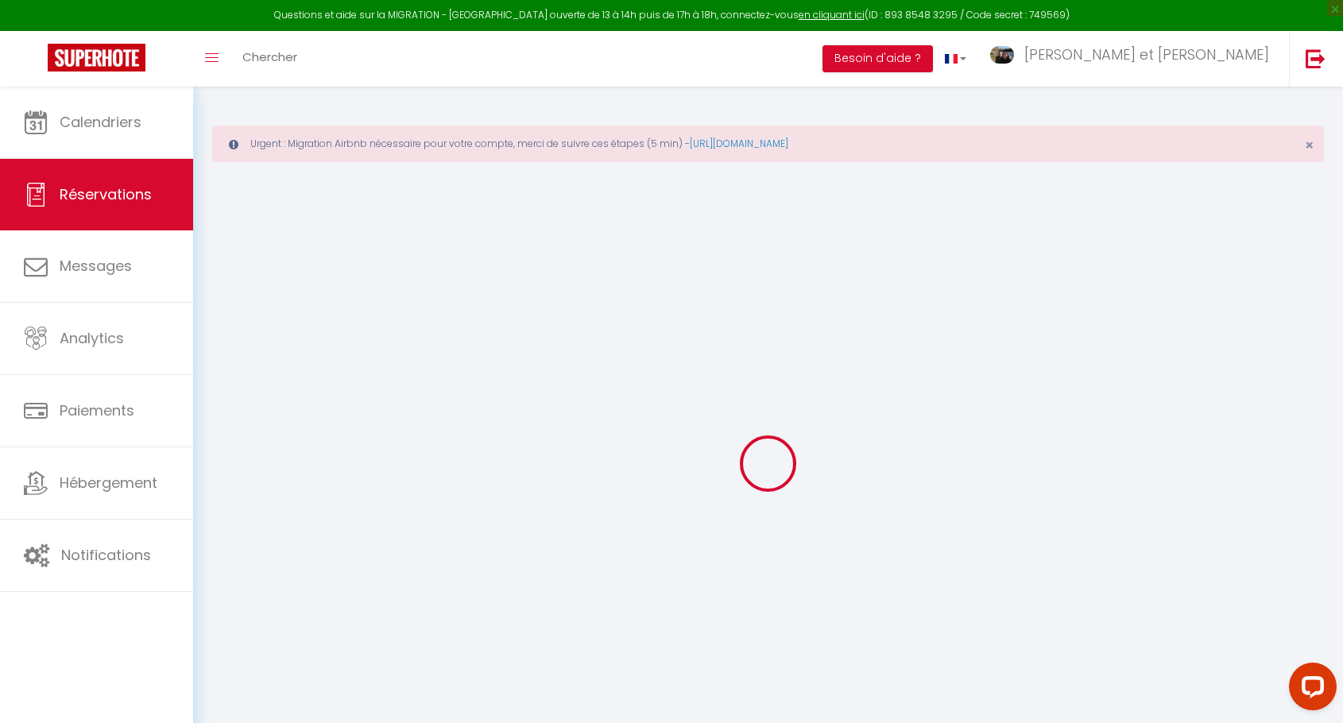
select select "72391"
select select "1"
type input "Ven 12 Septembre 2025"
select select
type input "Dim 14 Septembre 2025"
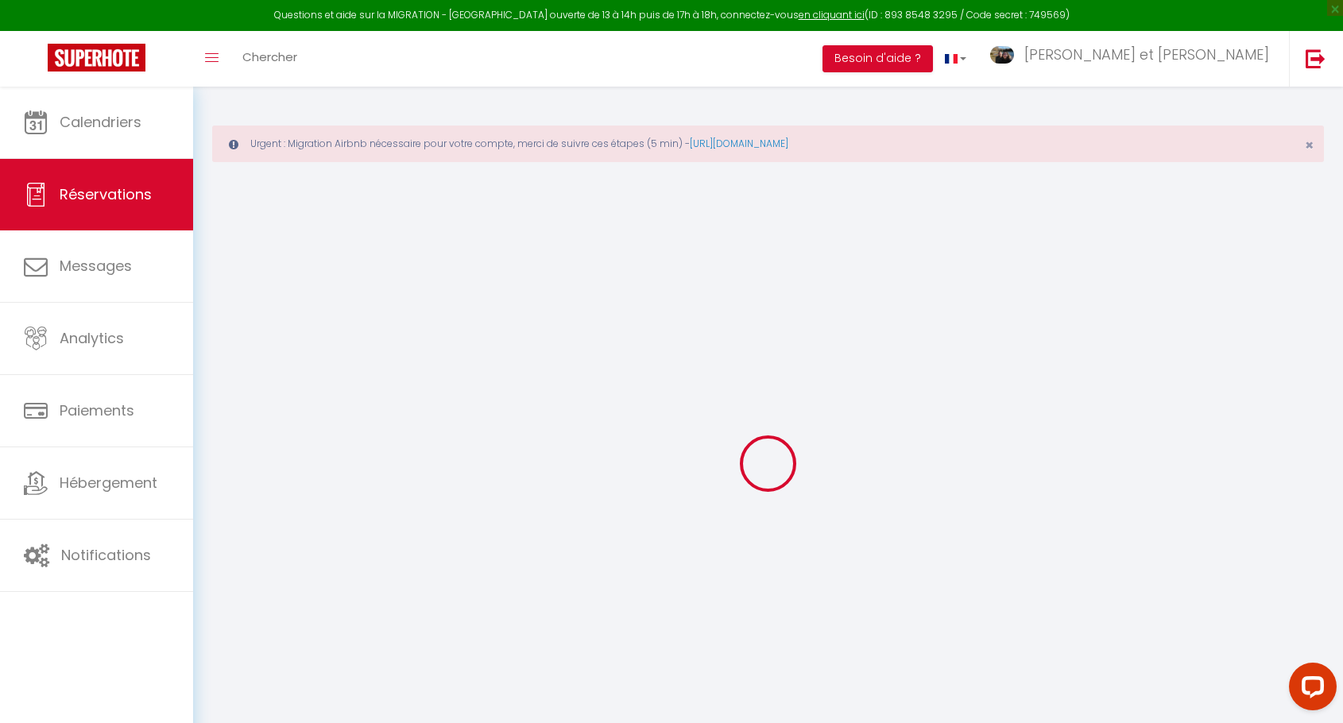
select select
type input "2"
select select "12"
select select
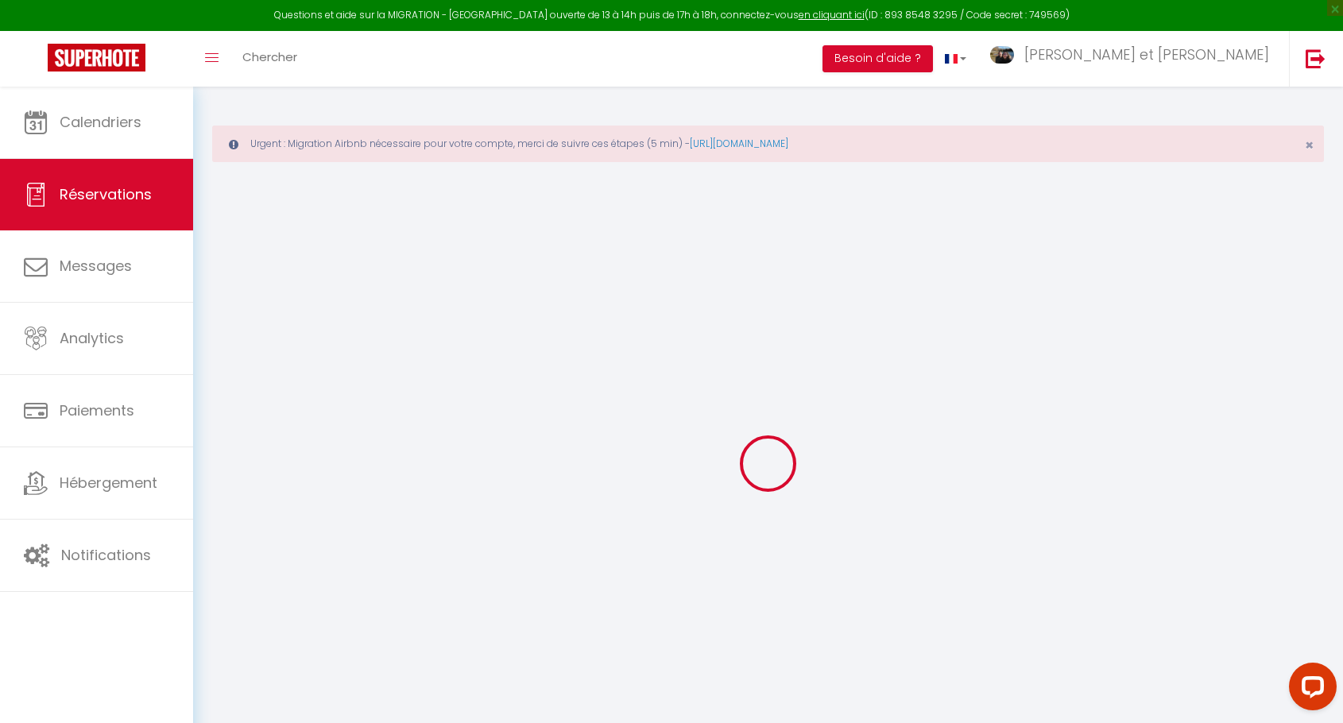
type input "168"
checkbox input "false"
type input "0"
type input "35"
type input "0"
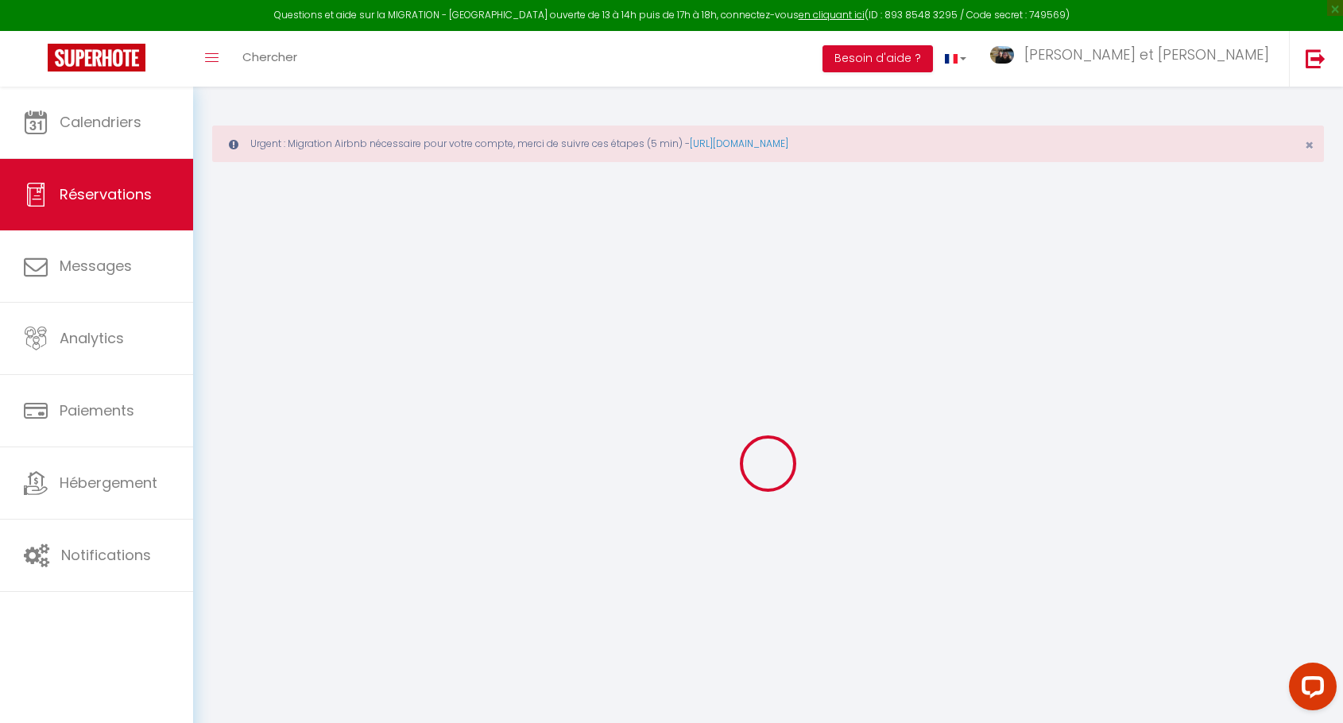
type input "0"
select select
select select "15"
checkbox input "false"
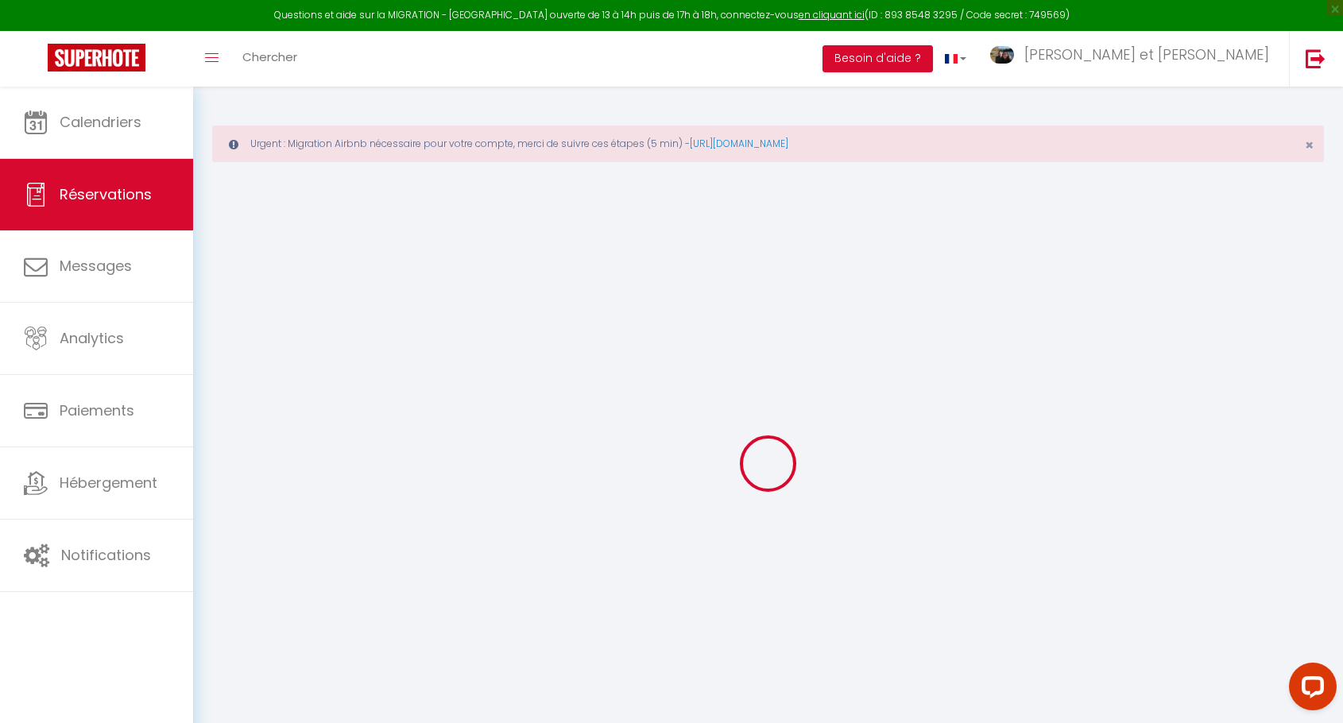
select select
checkbox input "false"
select select
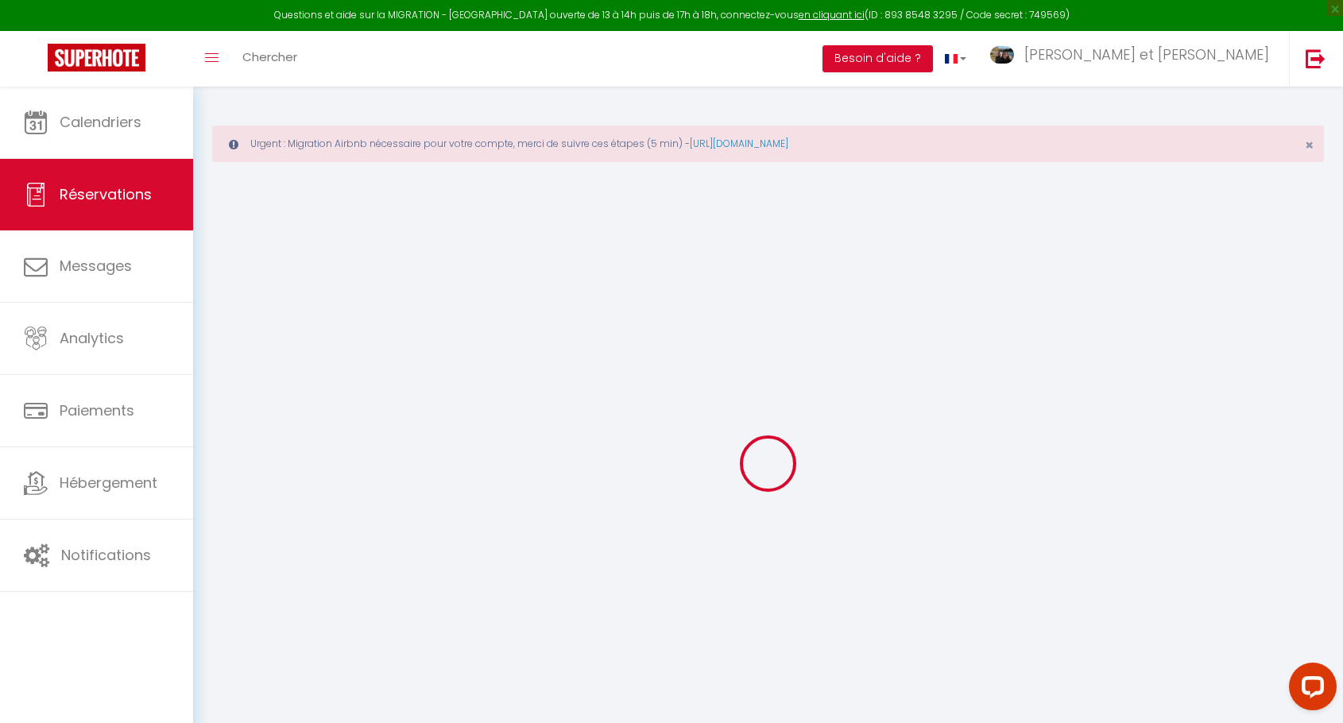
checkbox input "false"
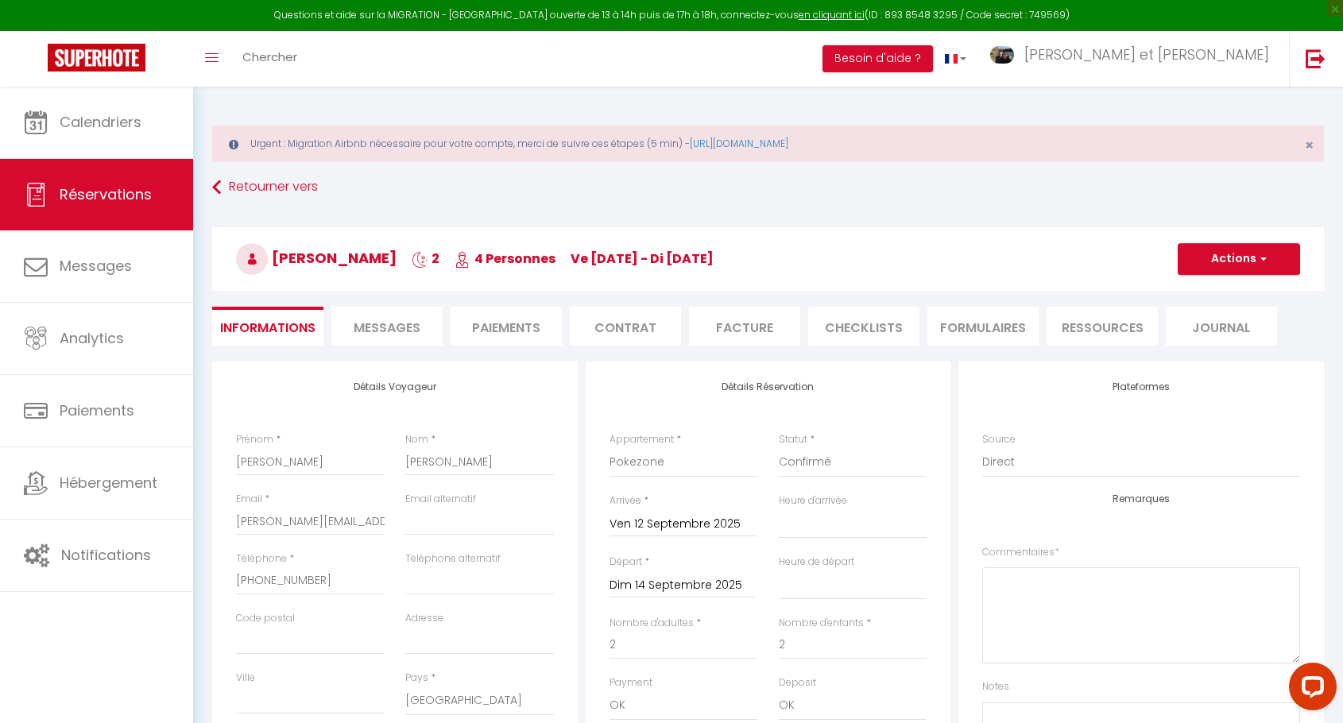
select select
checkbox input "false"
select select
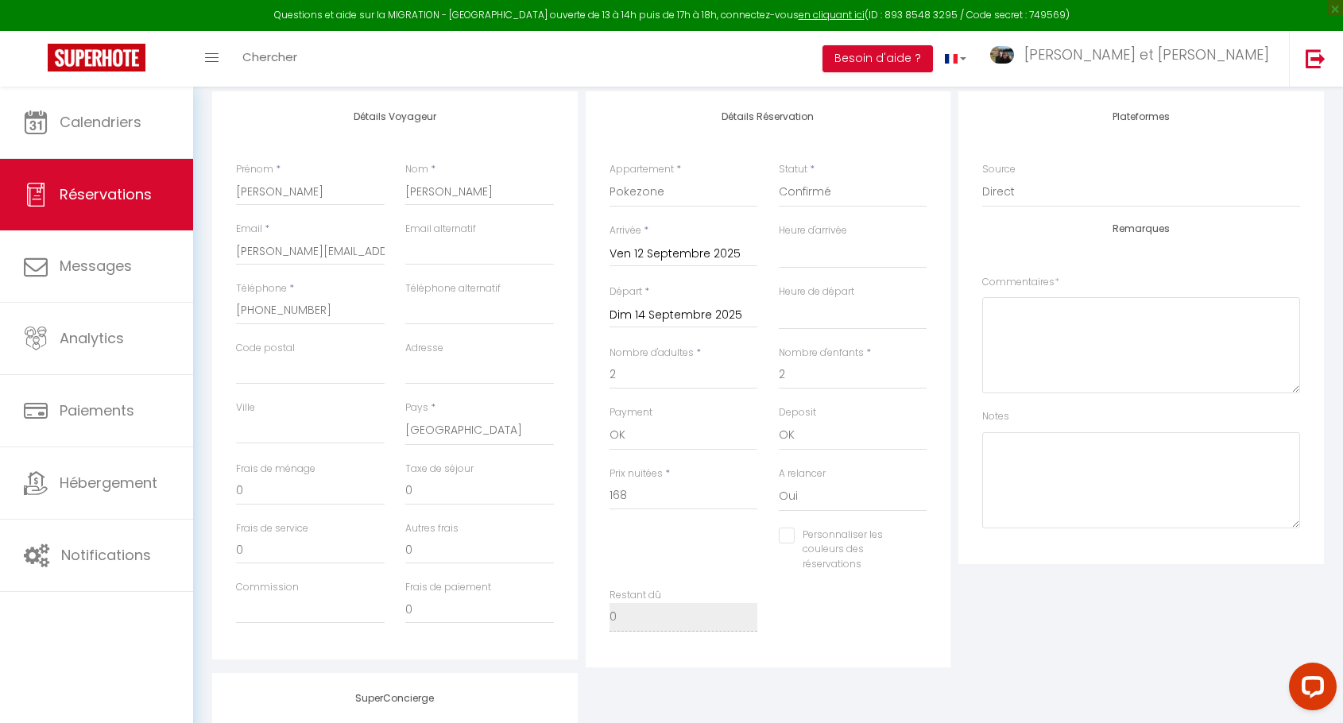
scroll to position [318, 0]
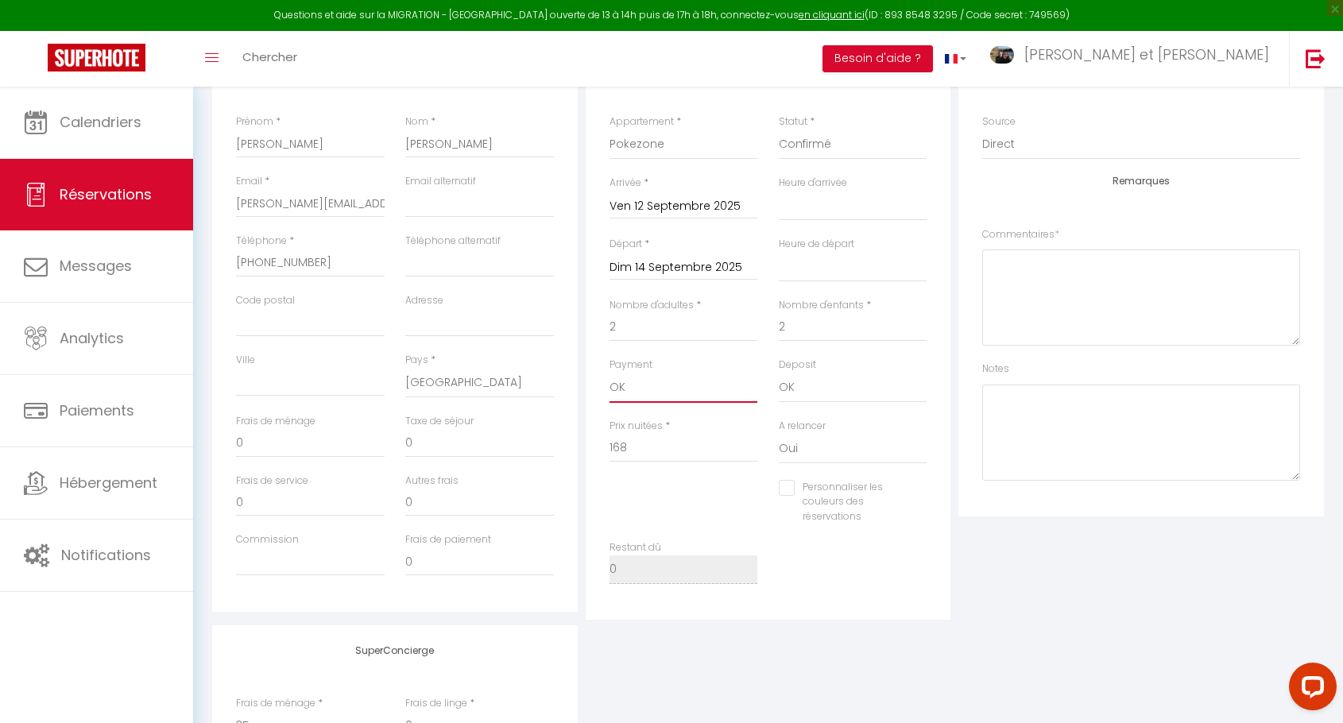
click at [649, 395] on select "OK KO" at bounding box center [684, 388] width 149 height 30
select select "10"
click at [610, 373] on select "OK KO" at bounding box center [684, 388] width 149 height 30
select select
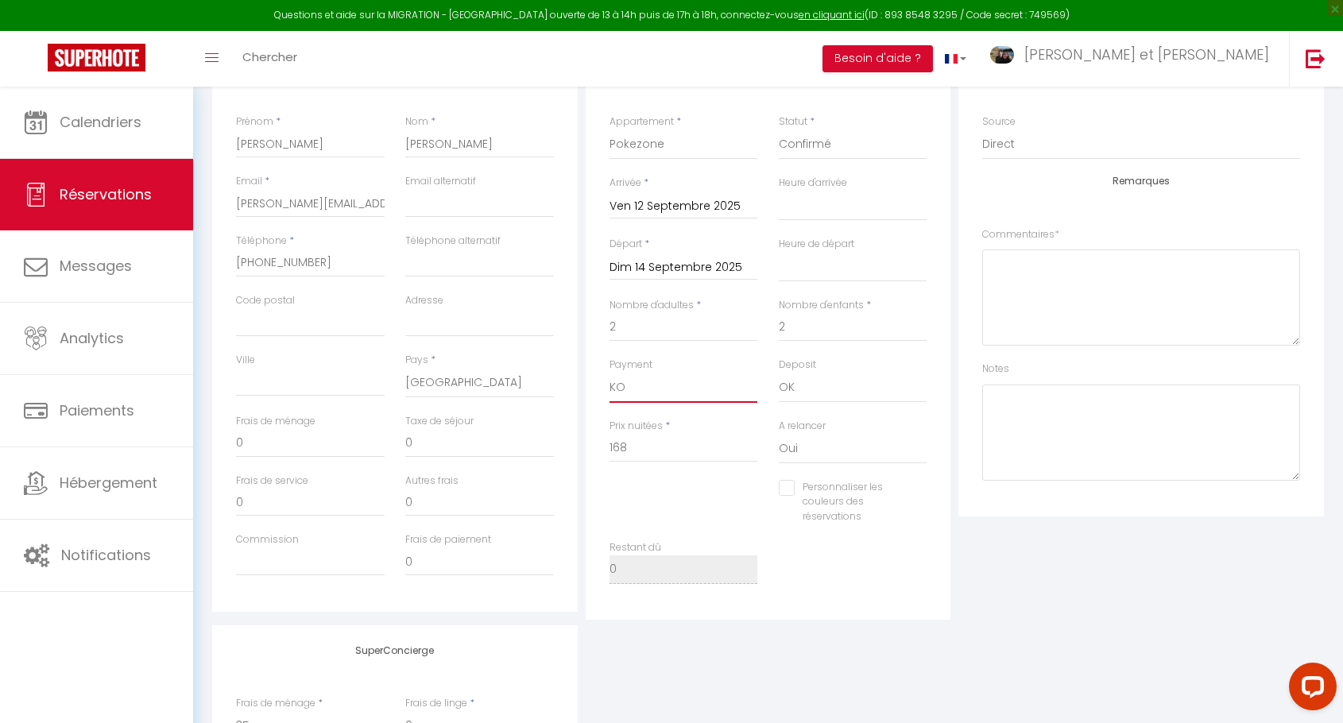
checkbox input "false"
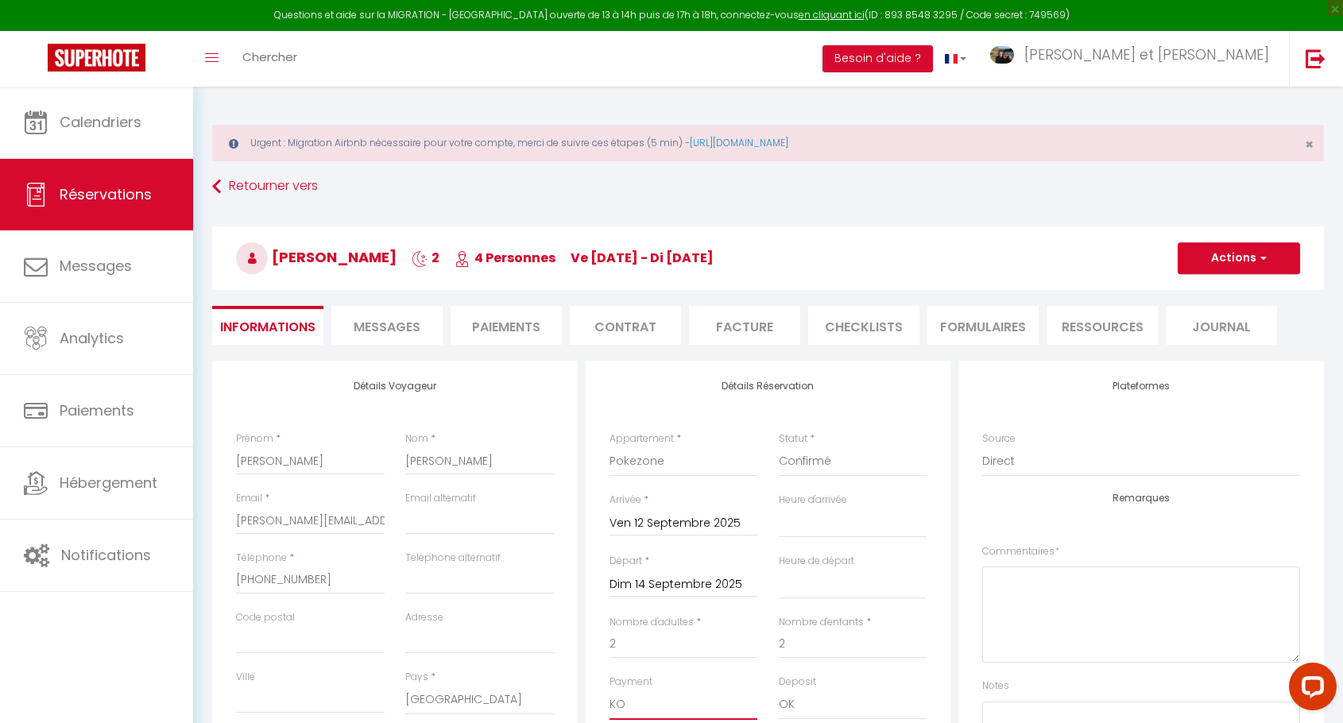
scroll to position [0, 0]
click at [1245, 259] on button "Actions" at bounding box center [1239, 259] width 122 height 32
click at [1206, 293] on link "Enregistrer" at bounding box center [1223, 294] width 126 height 21
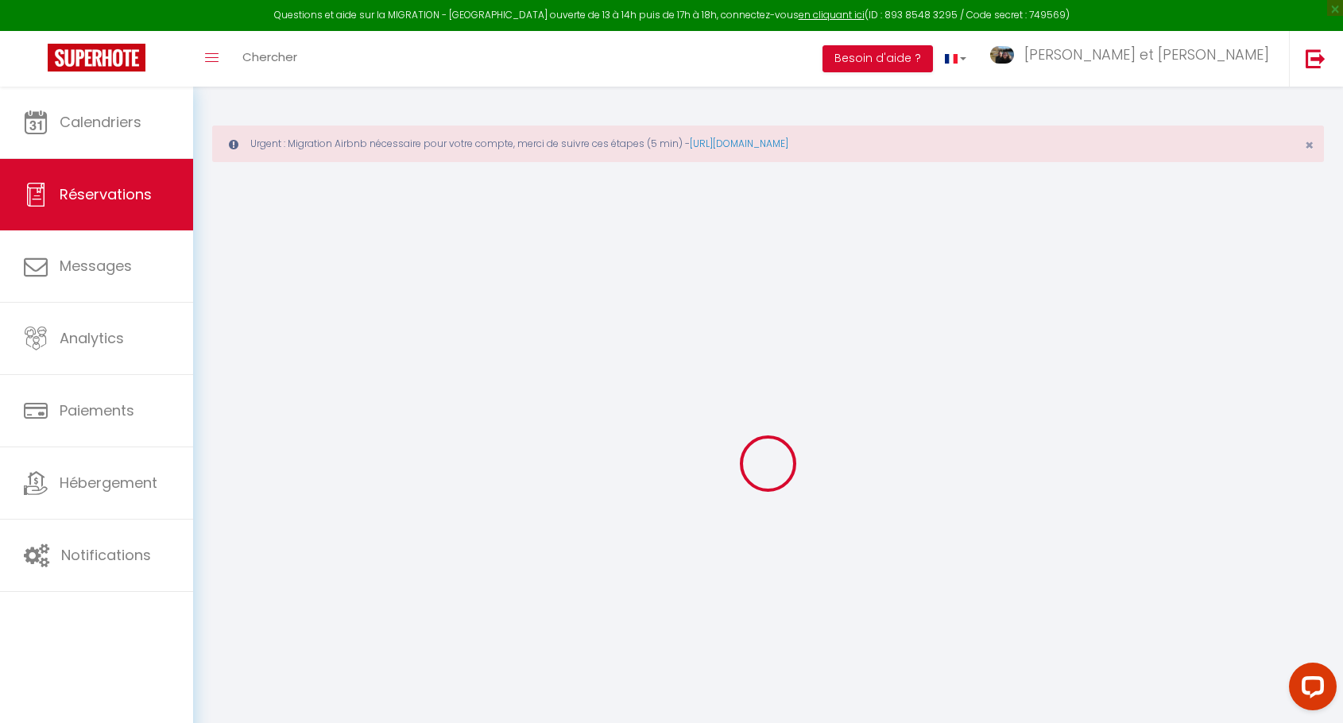
select select "not_cancelled"
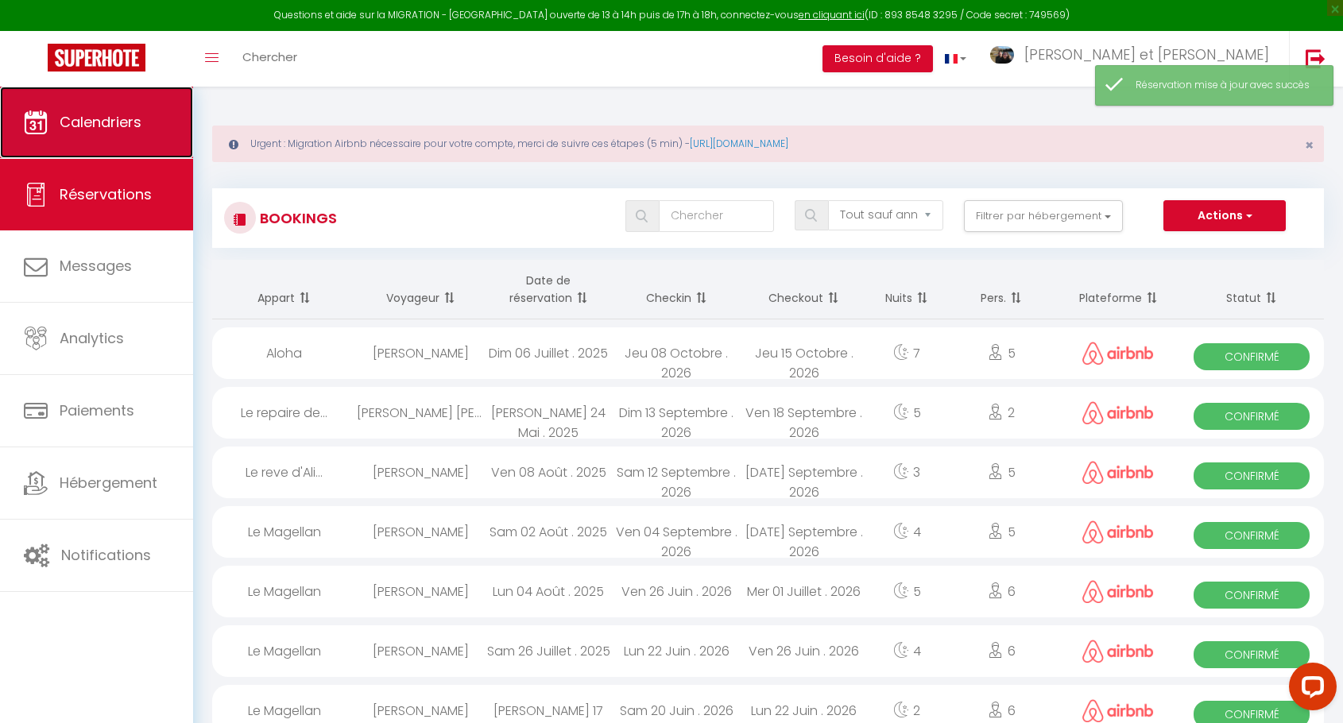
click at [100, 123] on span "Calendriers" at bounding box center [101, 122] width 82 height 20
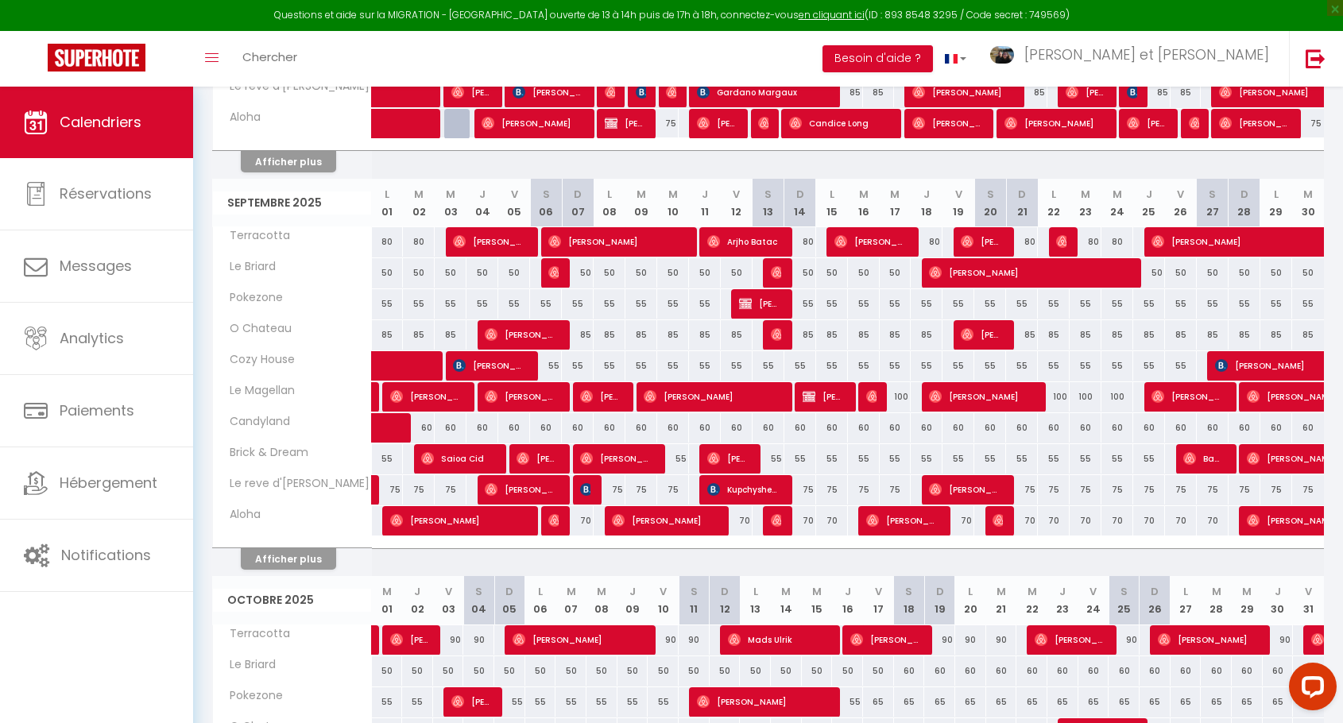
scroll to position [636, 0]
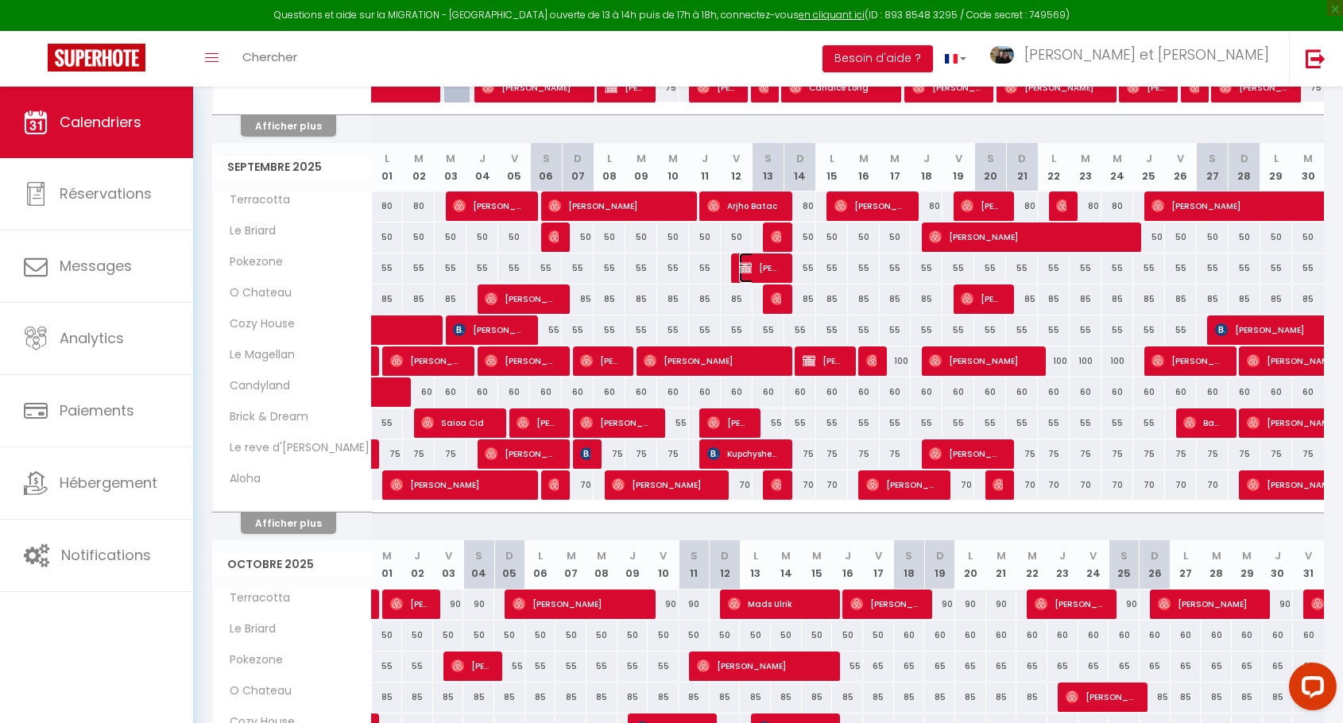
click at [761, 269] on span "[PERSON_NAME]" at bounding box center [759, 268] width 41 height 30
select select "KO"
select select "OK"
select select "0"
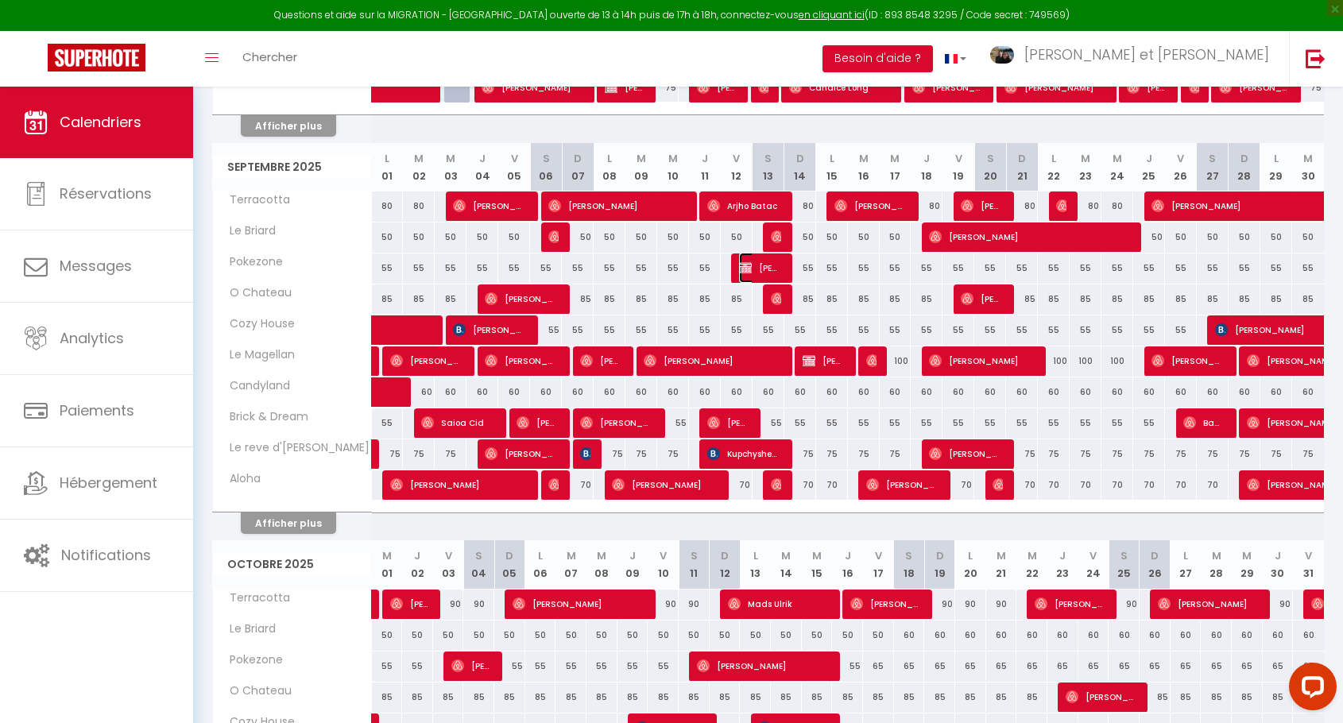
select select "0"
select select
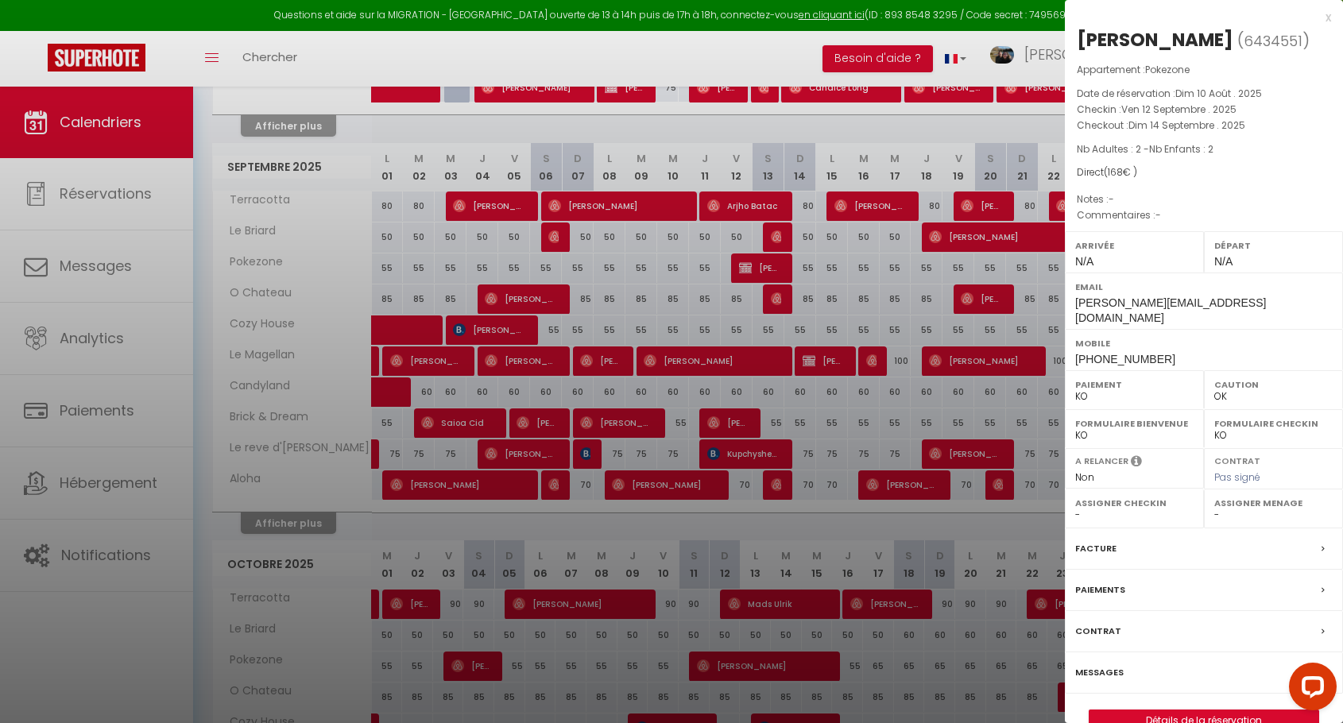
click at [1113, 664] on label "Messages" at bounding box center [1099, 672] width 48 height 17
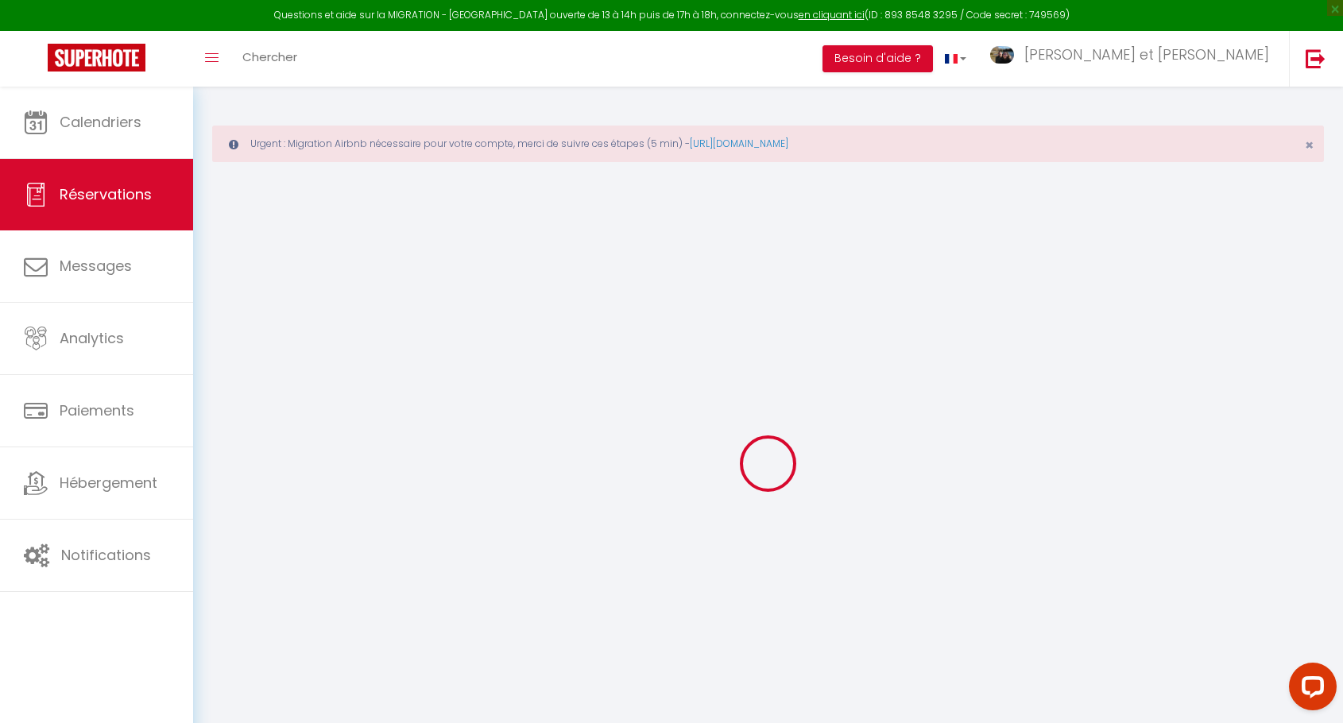
select select
checkbox input "false"
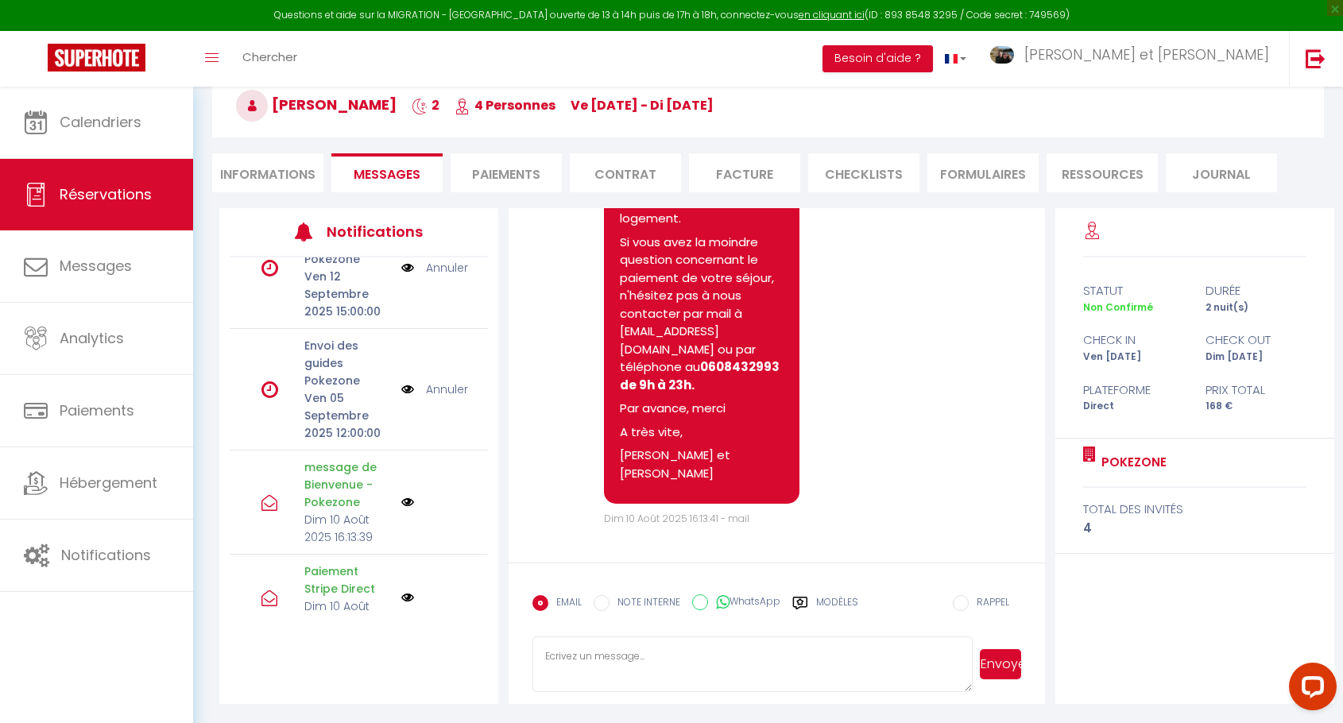
scroll to position [219, 0]
